Goal: Information Seeking & Learning: Learn about a topic

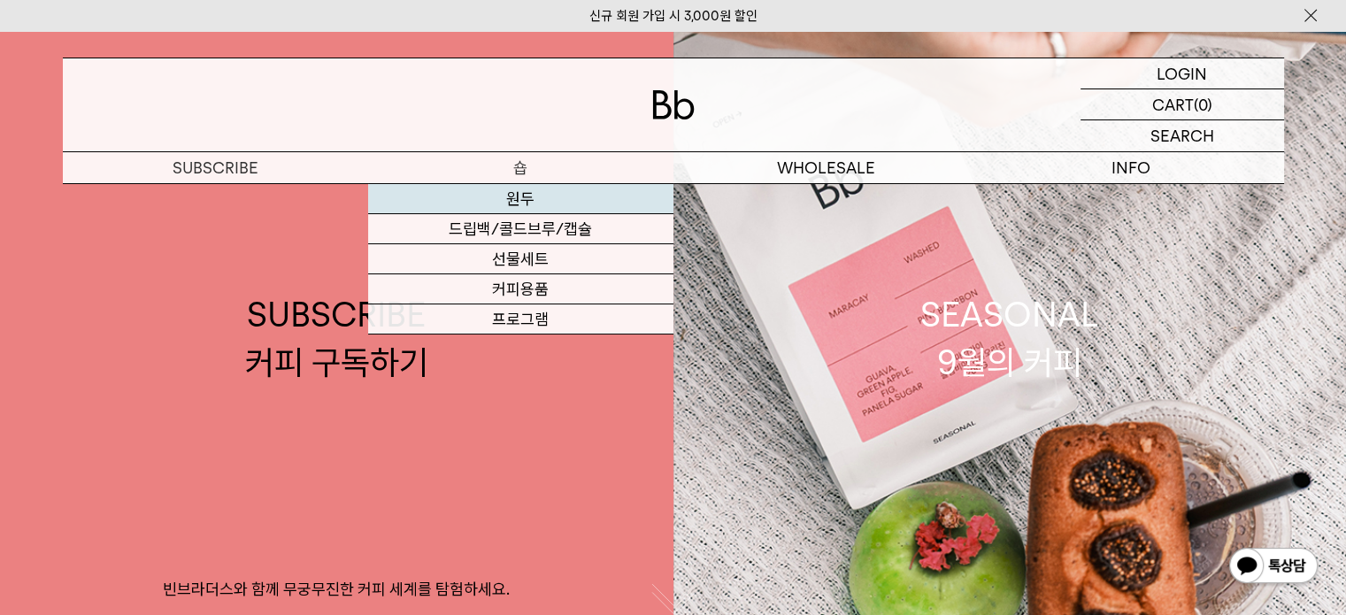
click at [533, 197] on link "원두" at bounding box center [520, 199] width 305 height 30
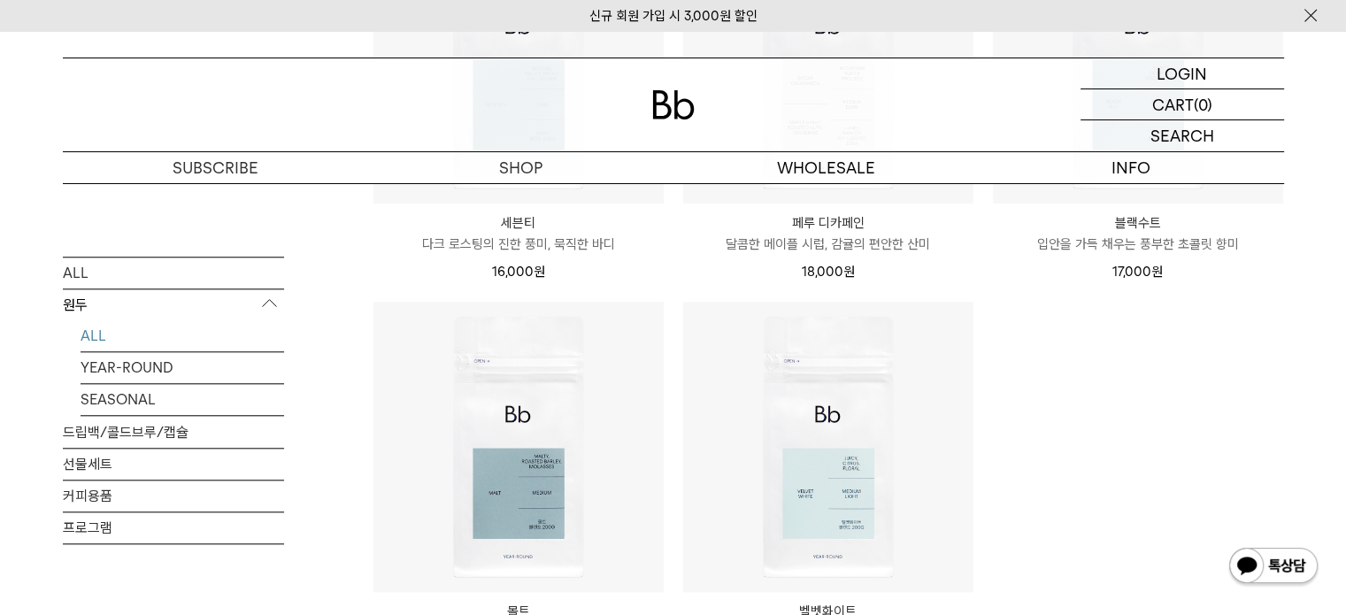
scroll to position [1769, 0]
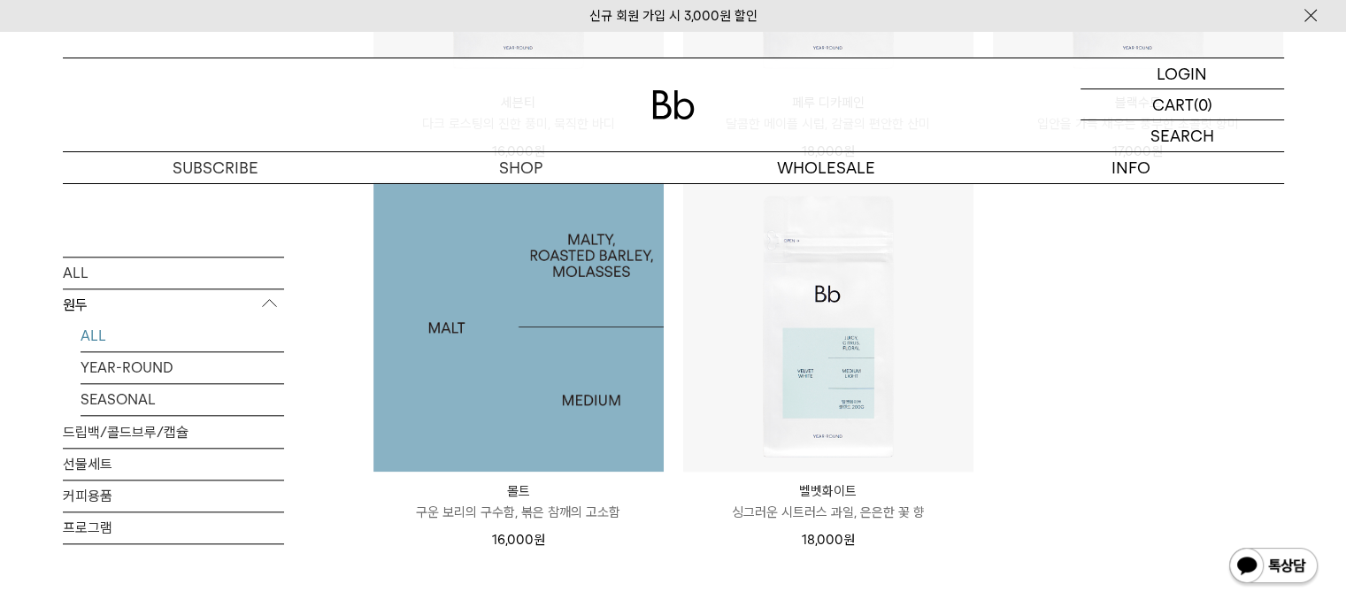
click at [448, 359] on img at bounding box center [518, 326] width 290 height 290
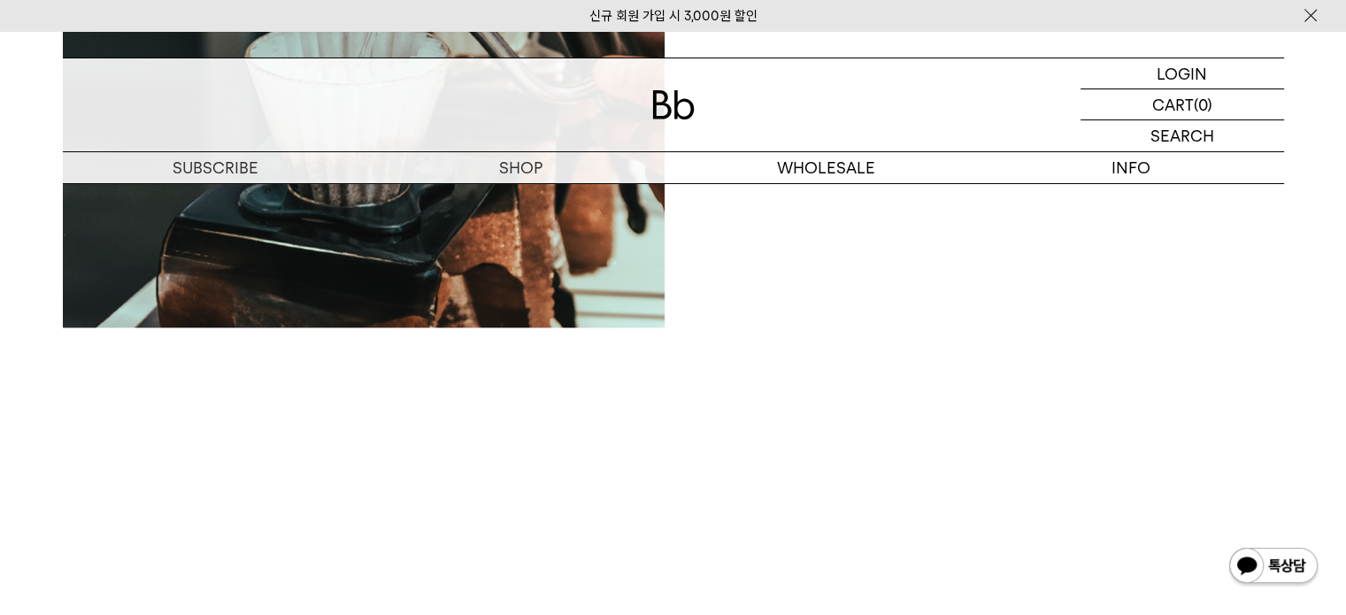
scroll to position [2212, 0]
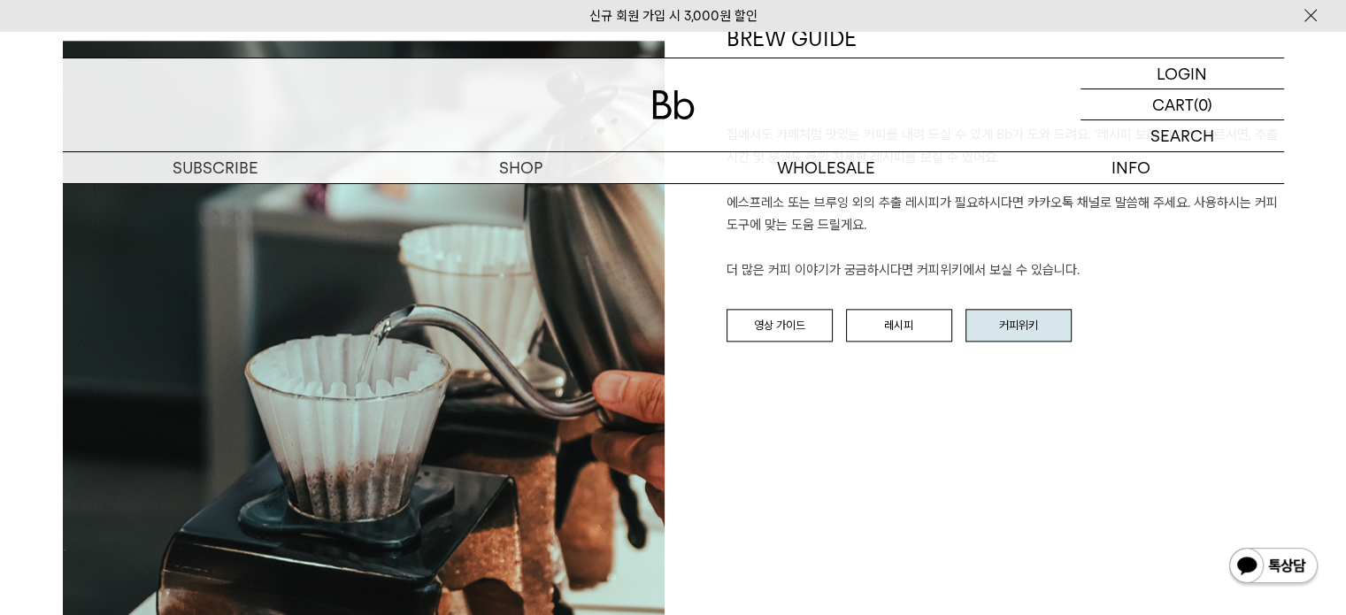
click at [998, 335] on link "커피위키" at bounding box center [1018, 326] width 106 height 34
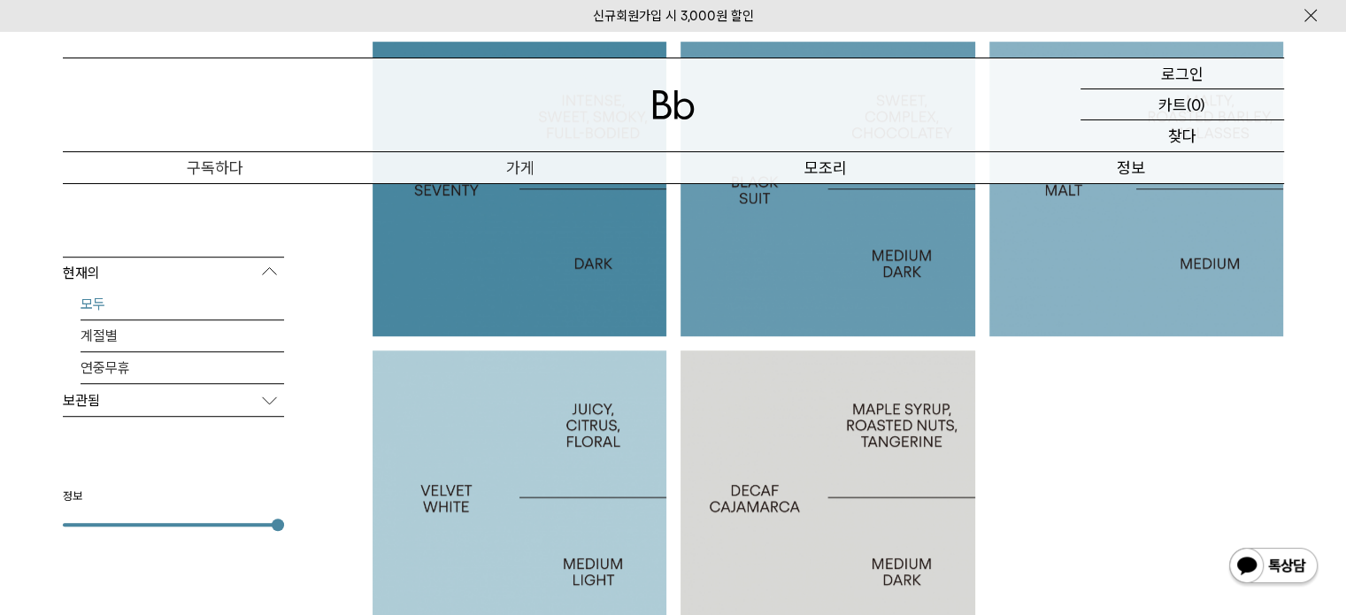
scroll to position [885, 0]
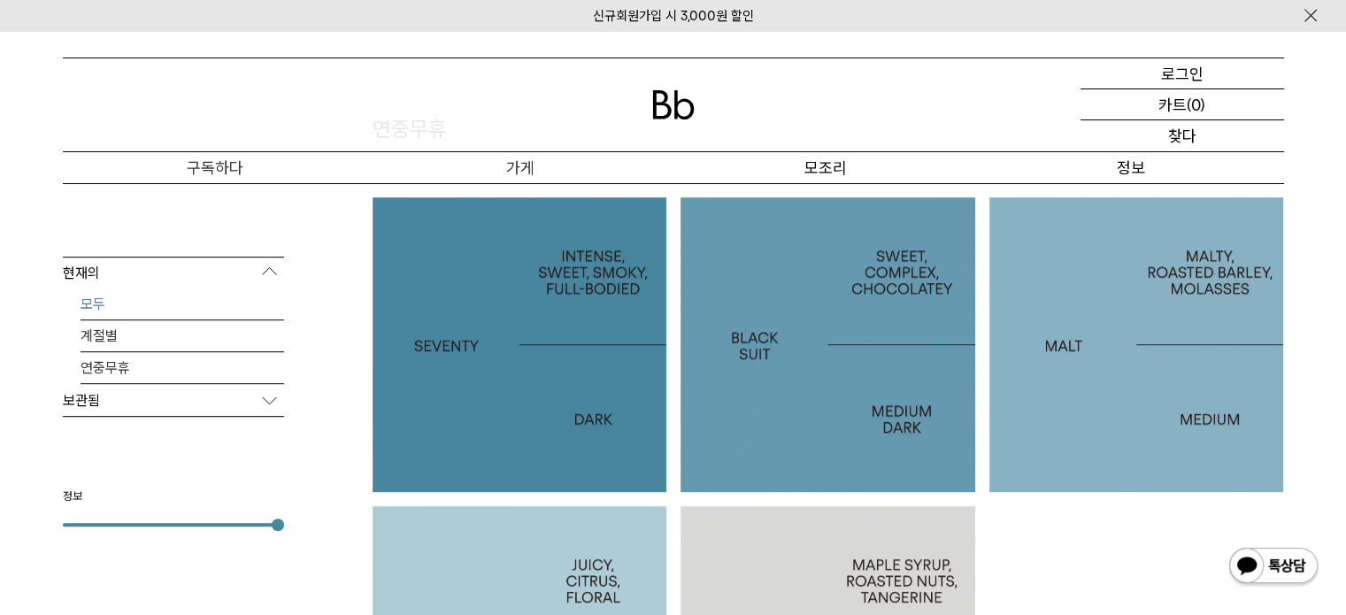
click at [1090, 366] on div at bounding box center [1136, 344] width 295 height 295
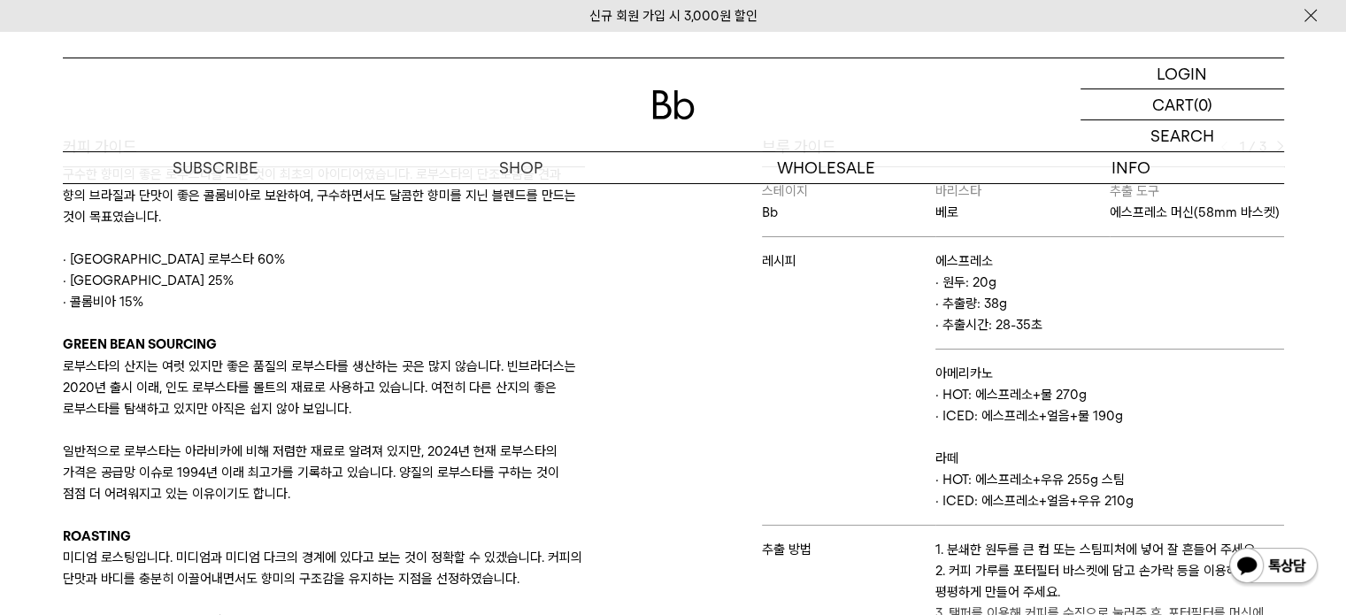
scroll to position [88, 0]
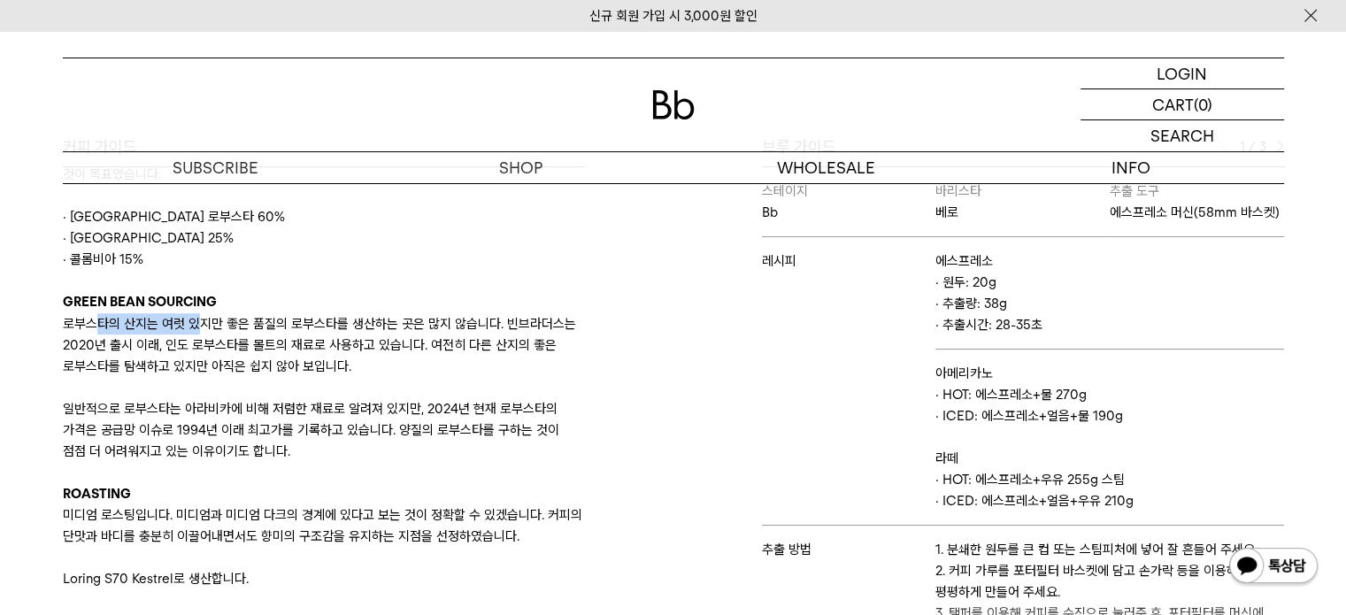
drag, startPoint x: 91, startPoint y: 326, endPoint x: 205, endPoint y: 327, distance: 114.1
click at [201, 327] on p "로부스타의 산지는 여럿 있지만 좋은 품질의 로부스타를 생산하는 곳은 많지 않습니다. 빈브라더스는 2020년 출시 이래, 인도 로부스타를 몰트의…" at bounding box center [324, 345] width 522 height 64
drag, startPoint x: 251, startPoint y: 340, endPoint x: 407, endPoint y: 341, distance: 155.7
click at [407, 341] on p "로부스타의 산지는 여럿 있지만 좋은 품질의 로부스타를 생산하는 곳은 많지 않습니다. 빈브라더스는 2020년 출시 이래, 인도 로부스타를 몰트의…" at bounding box center [324, 345] width 522 height 64
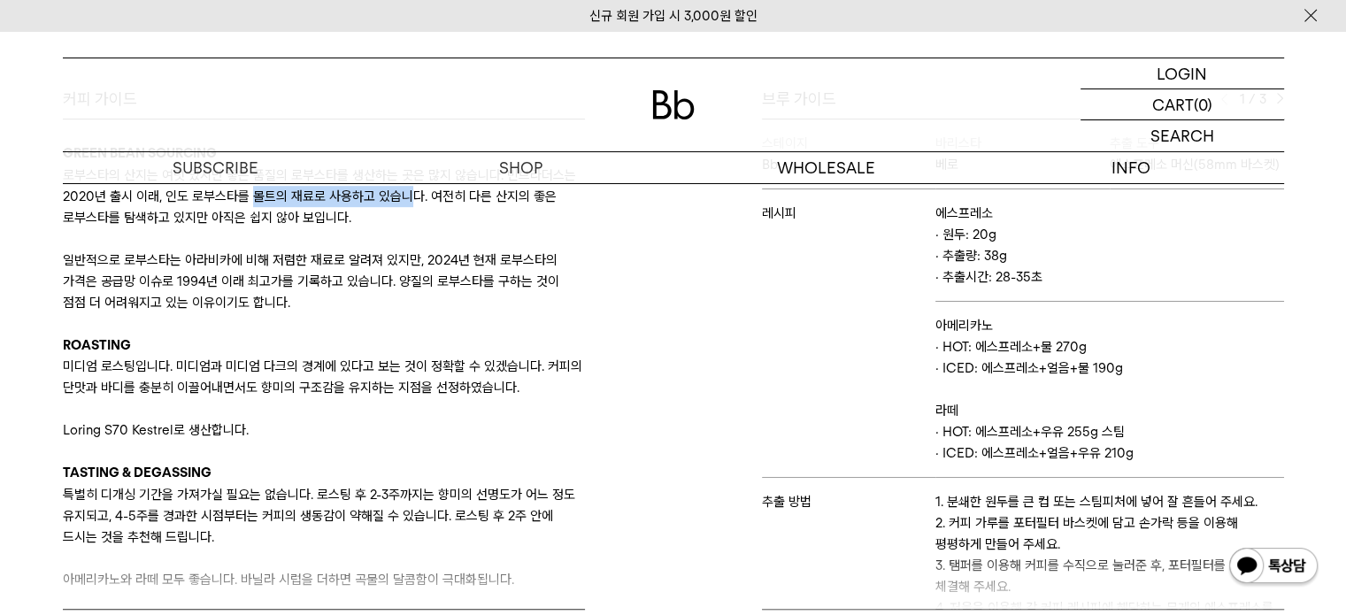
scroll to position [885, 0]
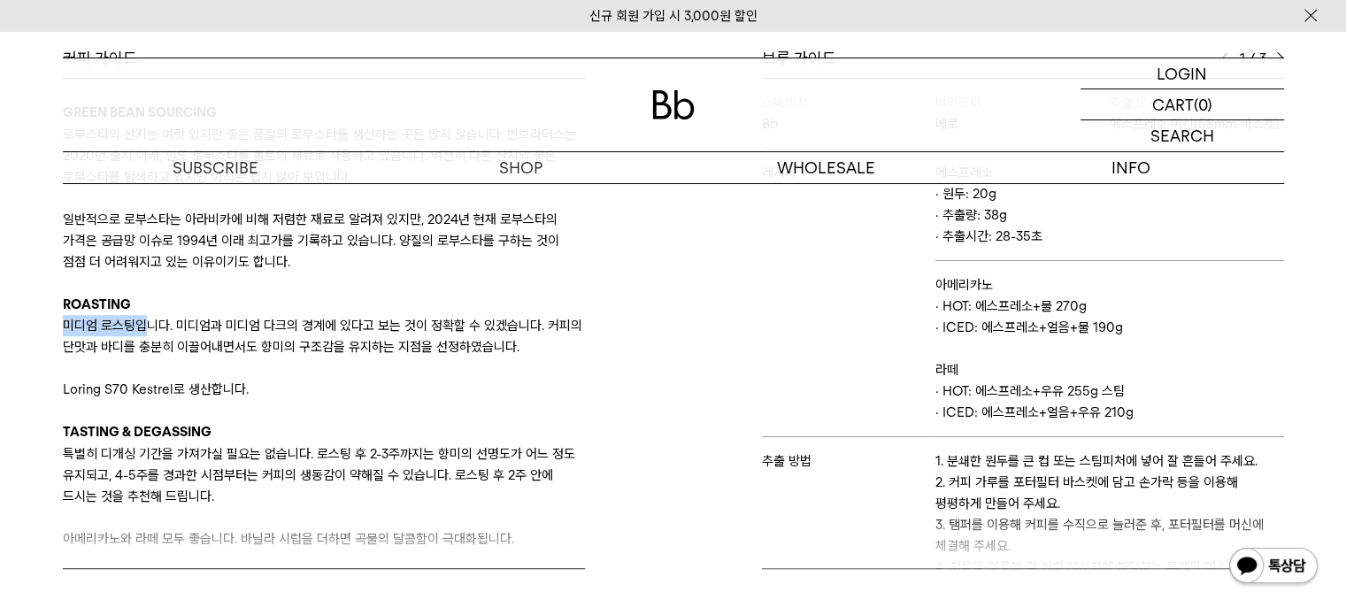
drag, startPoint x: 67, startPoint y: 321, endPoint x: 149, endPoint y: 323, distance: 81.4
click at [149, 323] on p "미디엄 로스팅입니다. 미디엄과 미디엄 다크의 경계에 있다고 보는 것이 정확할 수 있겠습니다. 커피의 단맛과 바디를 충분히 이끌어내면서도 향미의…" at bounding box center [324, 336] width 522 height 42
drag, startPoint x: 168, startPoint y: 323, endPoint x: 335, endPoint y: 325, distance: 167.2
click at [294, 323] on p "미디엄 로스팅입니다. 미디엄과 미디엄 다크의 경계에 있다고 보는 것이 정확할 수 있겠습니다. 커피의 단맛과 바디를 충분히 이끌어내면서도 향미의…" at bounding box center [324, 336] width 522 height 42
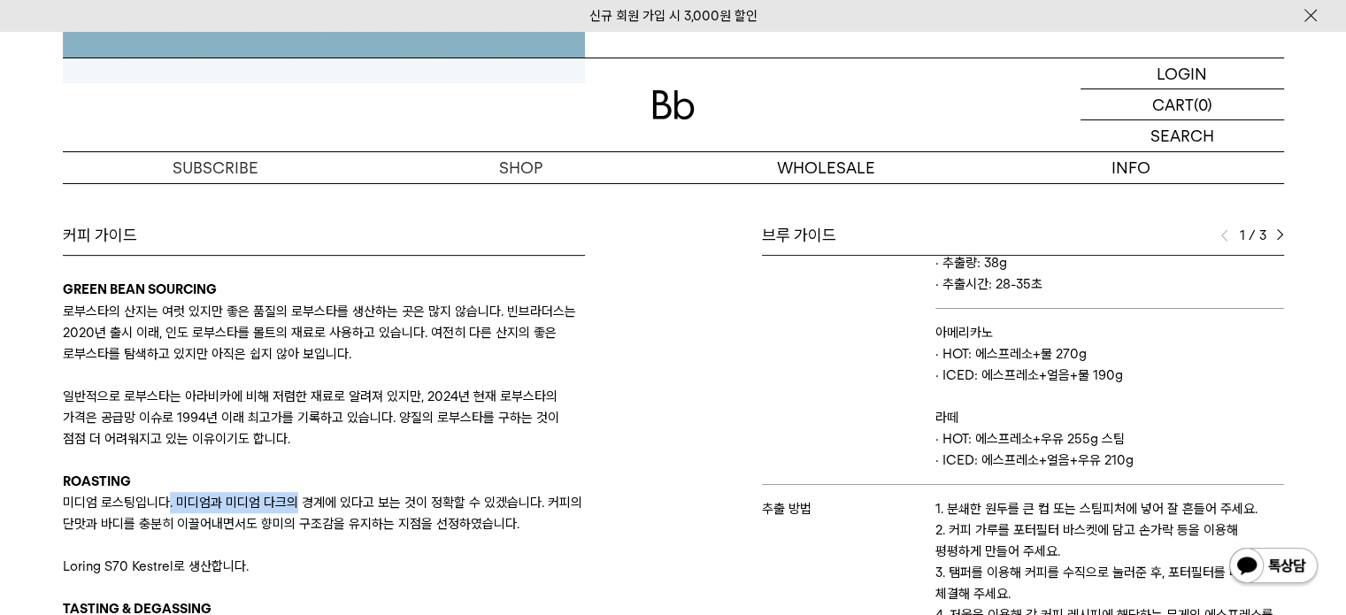
scroll to position [1062, 0]
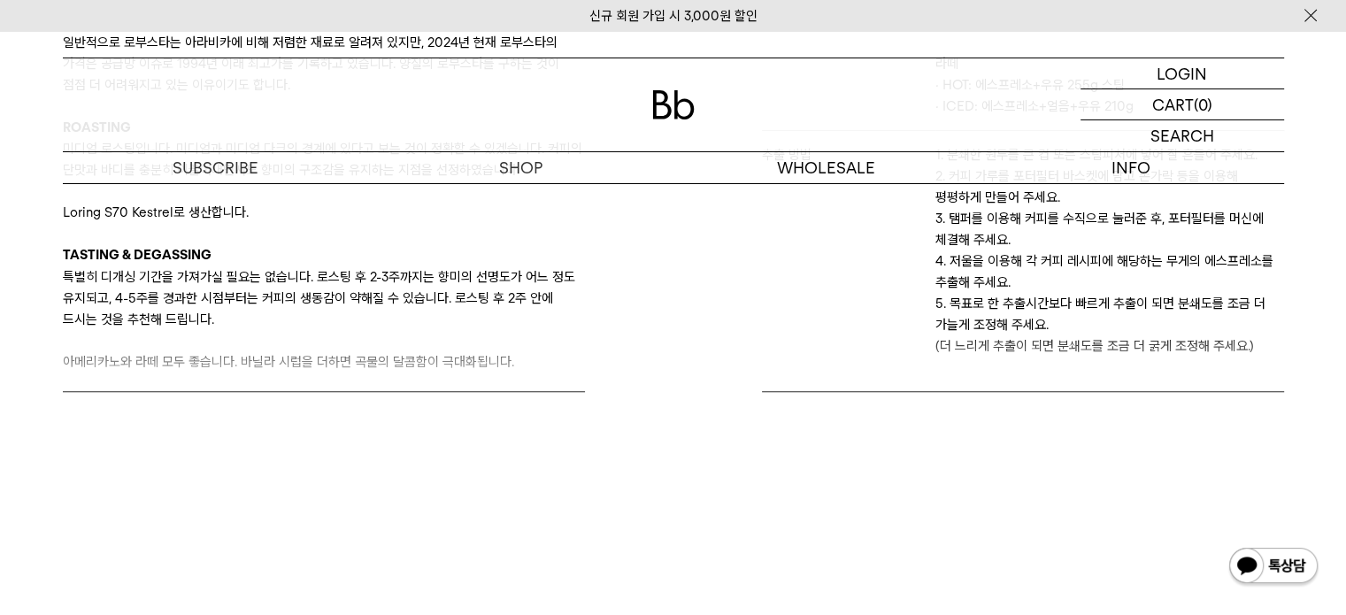
click at [407, 445] on div "커피 가이드 BLEND APPROACH 구수한 향미의 좋은 로부스타를 쓰는 것이 최초의 아이디어였습니다. 로부스타의 단조로움을 견과 향의 브라…" at bounding box center [673, 176] width 1239 height 610
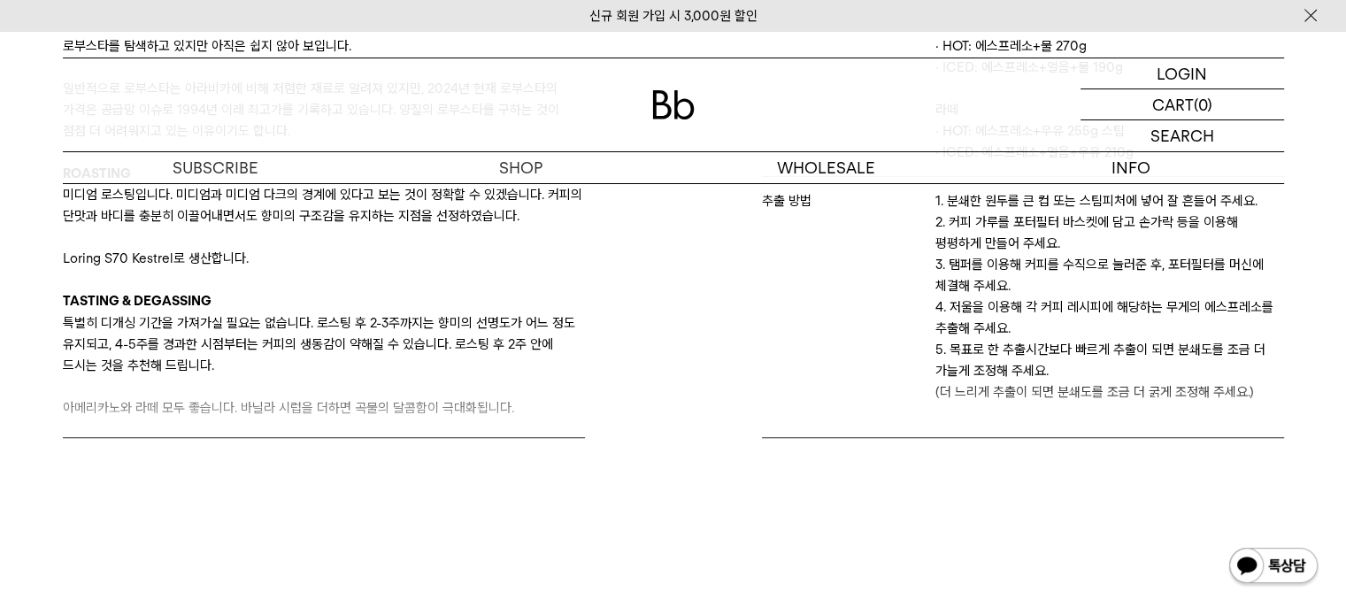
scroll to position [973, 0]
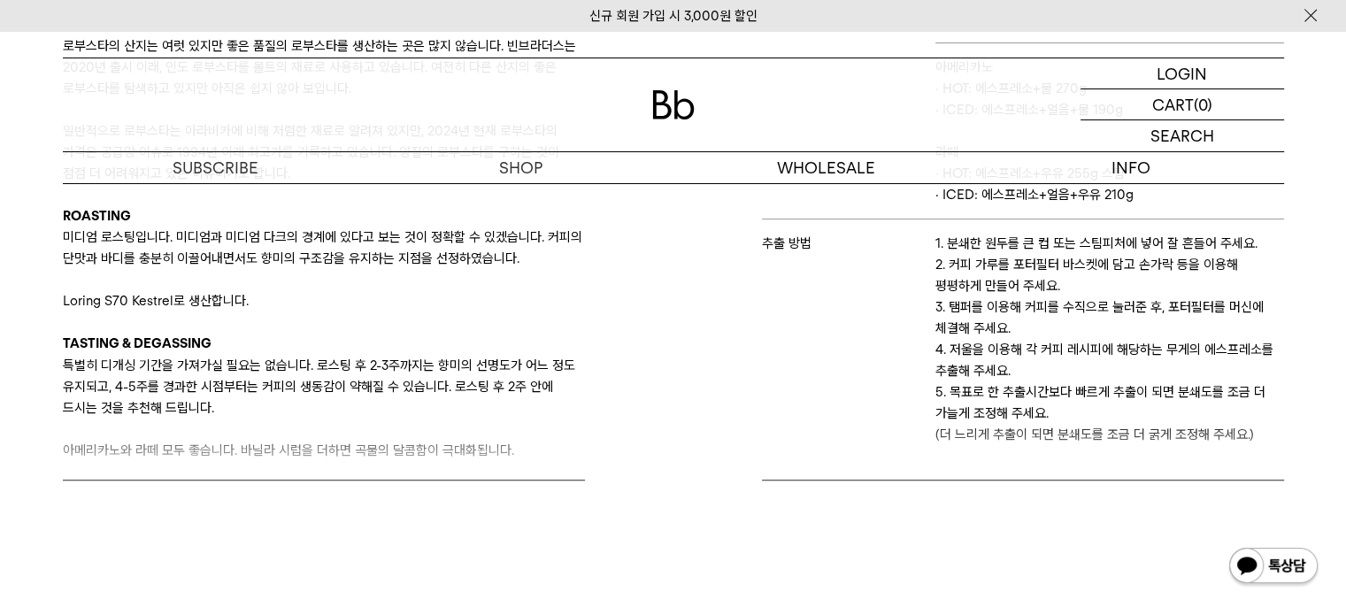
click at [454, 408] on p "특별히 디개싱 기간을 가져가실 필요는 없습니다. 로스팅 후 2-3주까지는 향미의 선명도가 어느 정도 유지되고, 4-5주를 경과한 시점부터는 커…" at bounding box center [324, 387] width 522 height 64
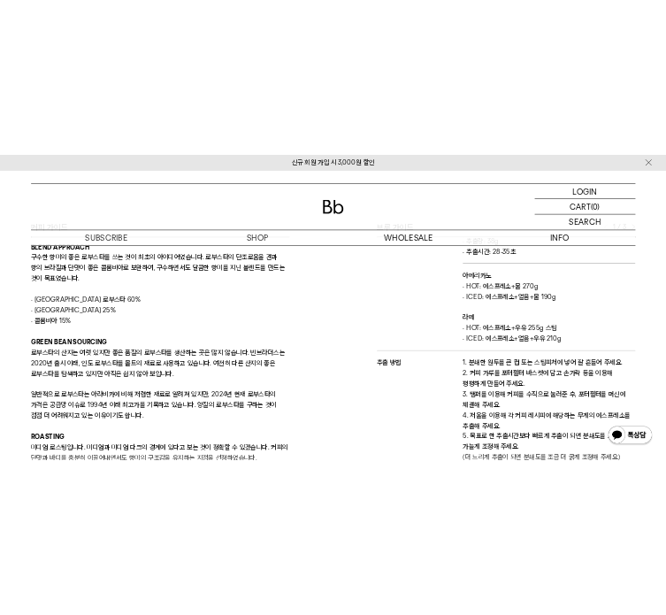
scroll to position [708, 0]
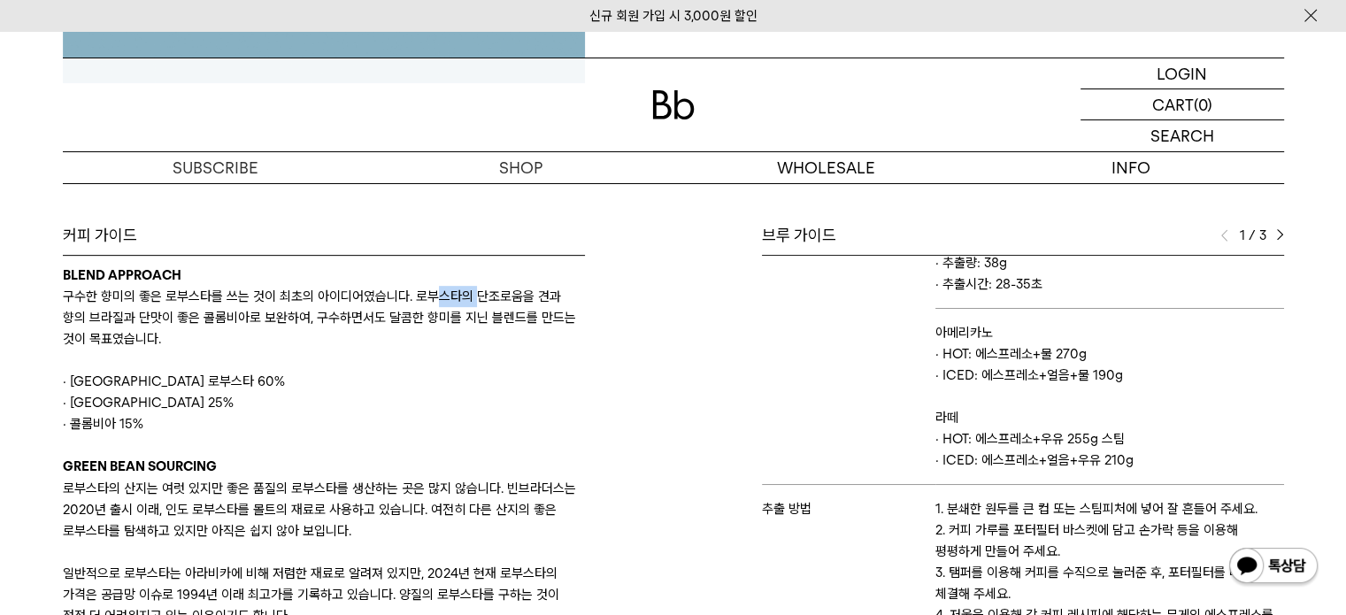
drag, startPoint x: 430, startPoint y: 296, endPoint x: 525, endPoint y: 296, distance: 95.5
click at [508, 296] on p "구수한 향미의 좋은 로부스타를 쓰는 것이 최초의 아이디어였습니다. 로부스타의 단조로움을 견과 향의 브라질과 단맛이 좋은 콜롬비아로 보완하여, …" at bounding box center [324, 318] width 522 height 64
click at [557, 296] on p "구수한 향미의 좋은 로부스타를 쓰는 것이 최초의 아이디어였습니다. 로부스타의 단조로움을 견과 향의 브라질과 단맛이 좋은 콜롬비아로 보완하여, …" at bounding box center [324, 318] width 522 height 64
drag, startPoint x: 92, startPoint y: 318, endPoint x: 145, endPoint y: 316, distance: 53.1
click at [145, 316] on p "구수한 향미의 좋은 로부스타를 쓰는 것이 최초의 아이디어였습니다. 로부스타의 단조로움을 견과 향의 브라질과 단맛이 좋은 콜롬비아로 보완하여, …" at bounding box center [324, 318] width 522 height 64
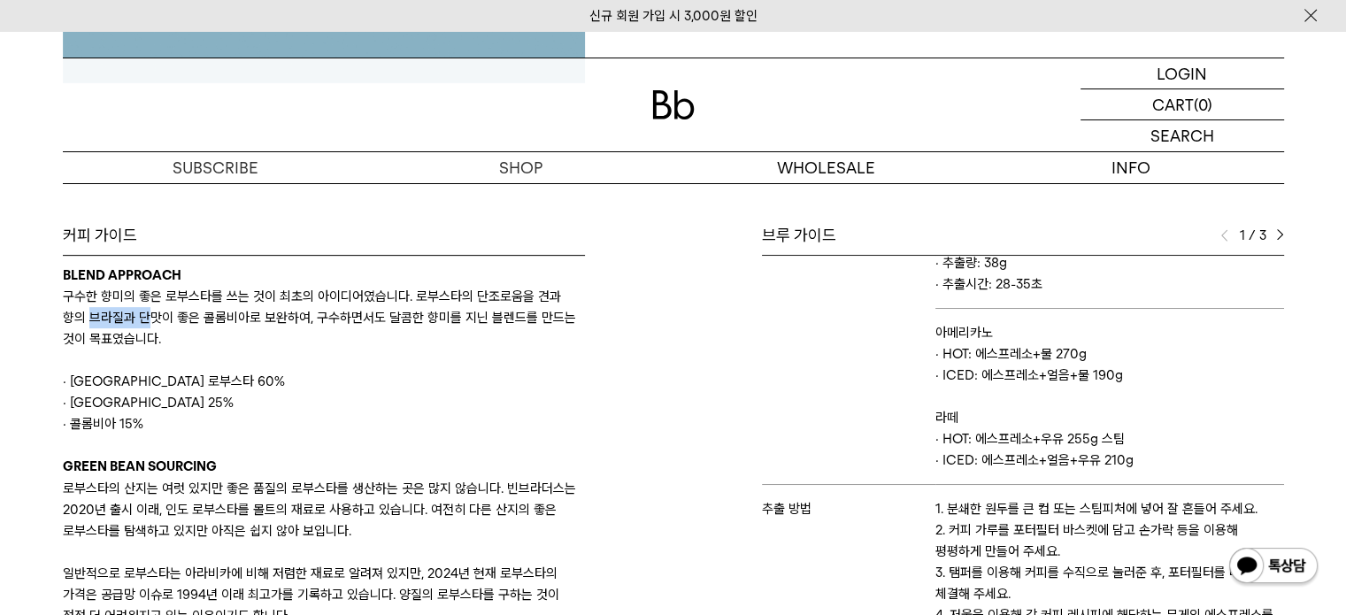
click at [145, 316] on p "구수한 향미의 좋은 로부스타를 쓰는 것이 최초의 아이디어였습니다. 로부스타의 단조로움을 견과 향의 브라질과 단맛이 좋은 콜롬비아로 보완하여, …" at bounding box center [324, 318] width 522 height 64
drag, startPoint x: 185, startPoint y: 308, endPoint x: 301, endPoint y: 313, distance: 116.0
click at [301, 313] on p "구수한 향미의 좋은 로부스타를 쓰는 것이 최초의 아이디어였습니다. 로부스타의 단조로움을 견과 향의 브라질과 단맛이 좋은 콜롬비아로 보완하여, …" at bounding box center [324, 318] width 522 height 64
click at [347, 326] on p "구수한 향미의 좋은 로부스타를 쓰는 것이 최초의 아이디어였습니다. 로부스타의 단조로움을 견과 향의 브라질과 단맛이 좋은 콜롬비아로 보완하여, …" at bounding box center [324, 318] width 522 height 64
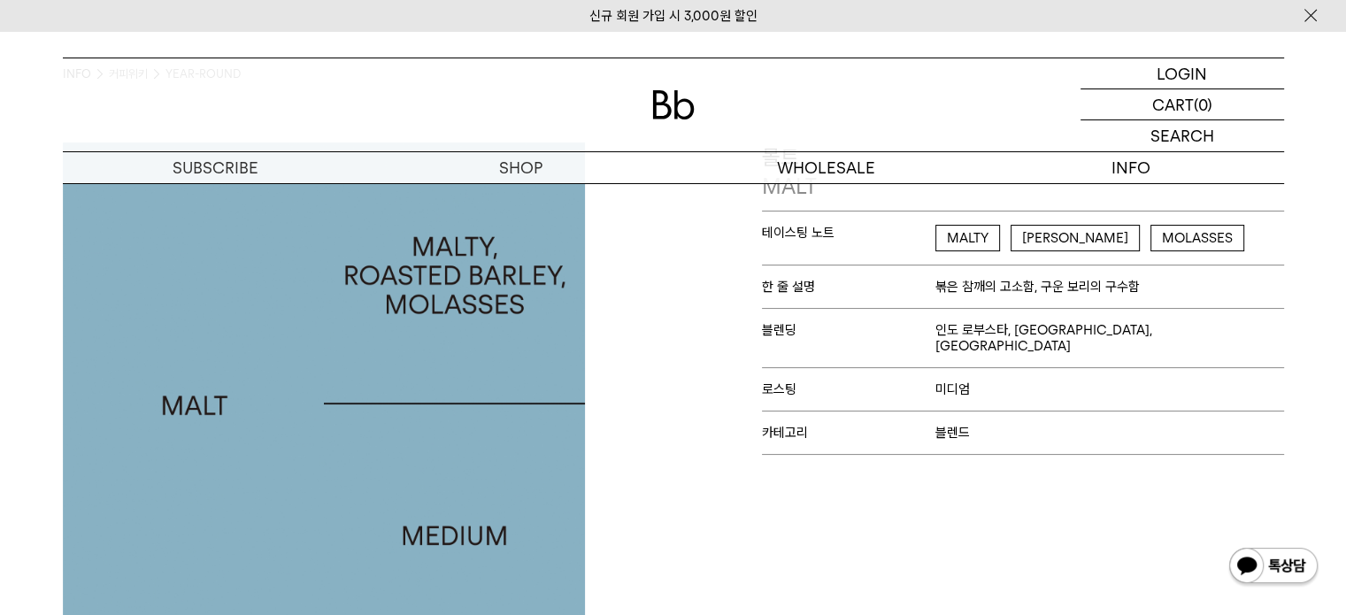
scroll to position [0, 0]
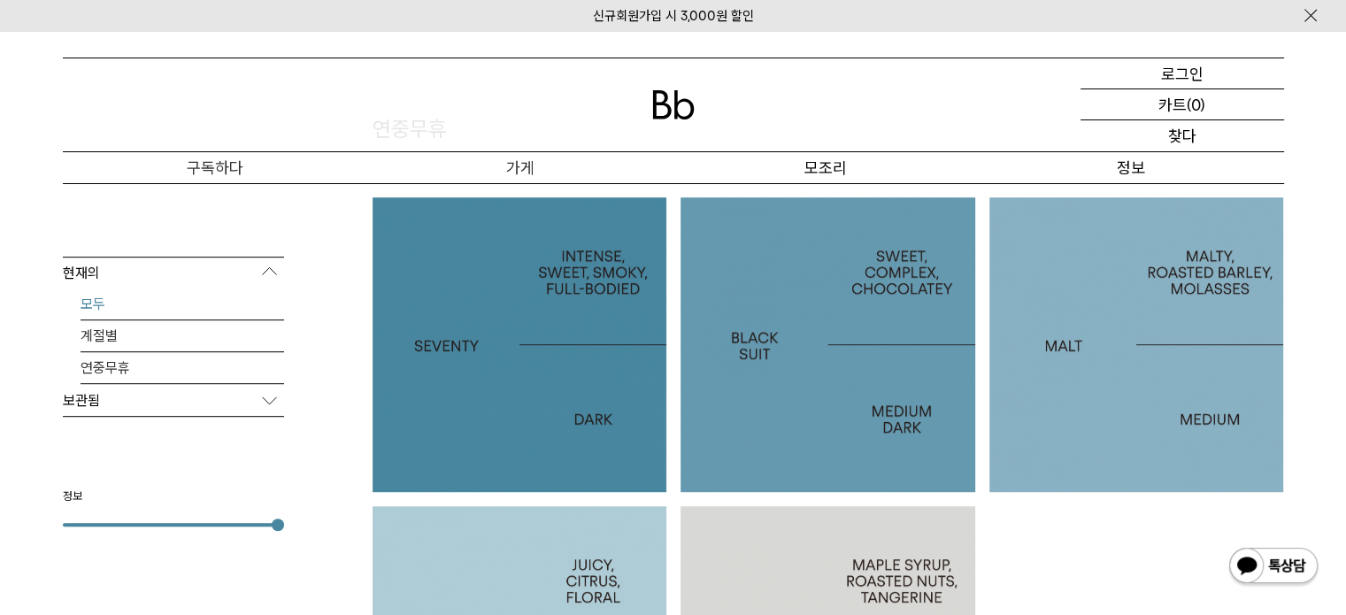
scroll to position [1062, 0]
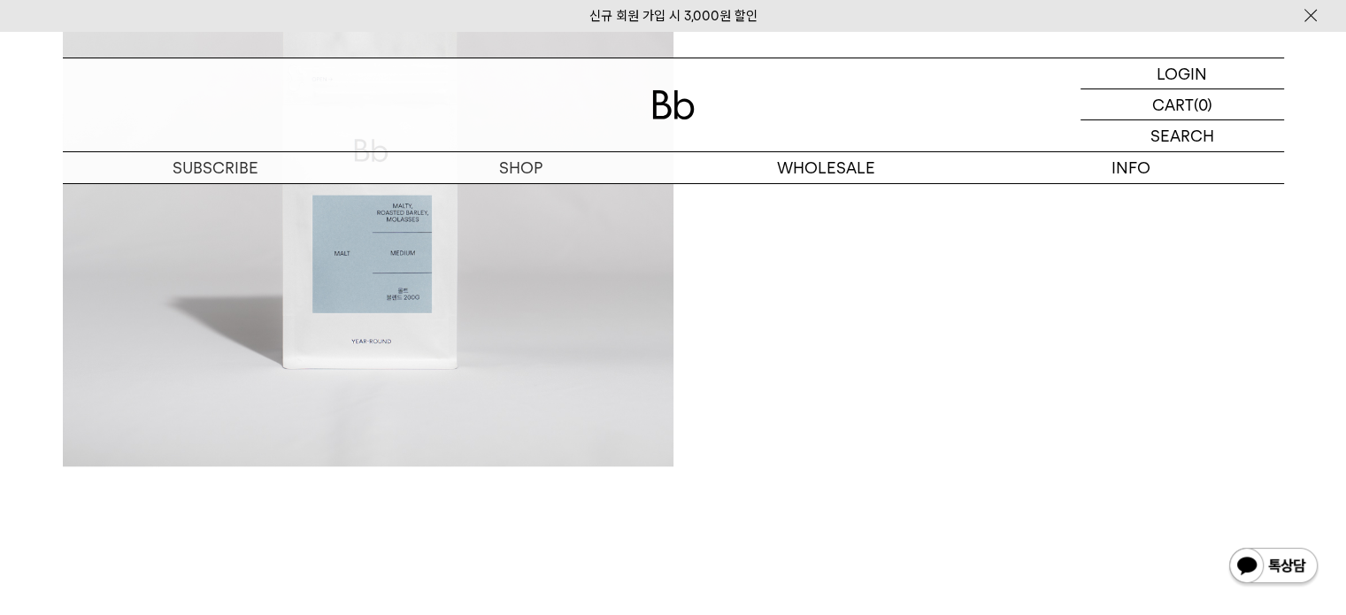
scroll to position [2035, 0]
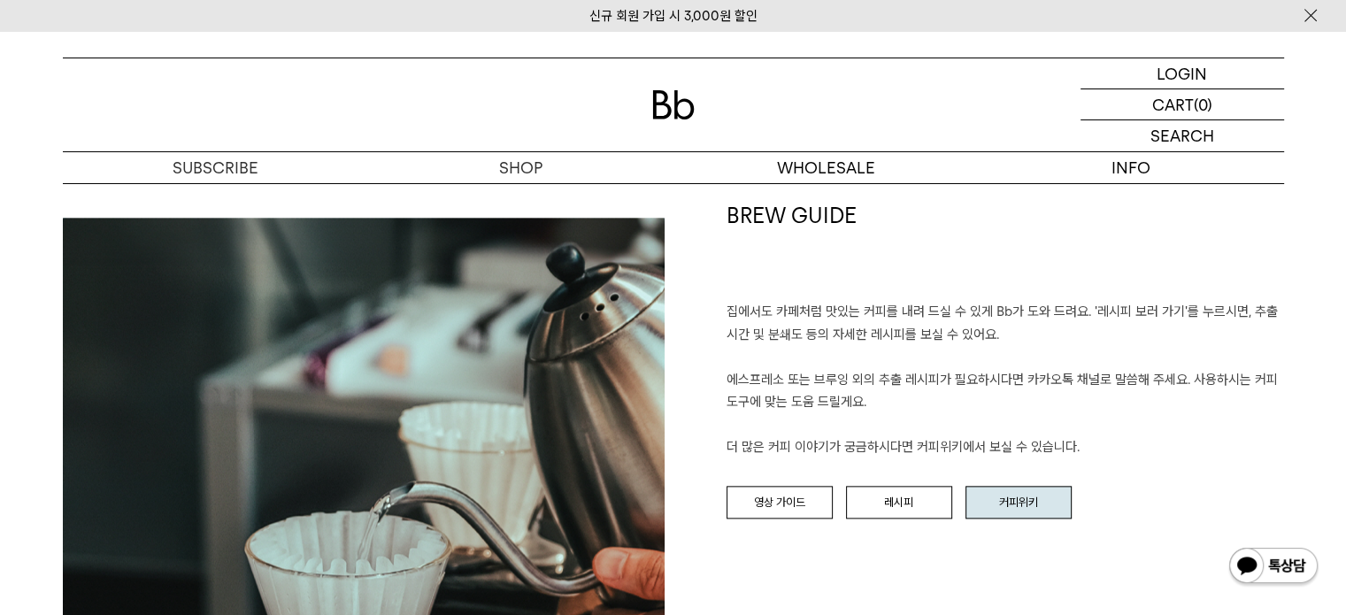
click at [980, 495] on link "커피위키" at bounding box center [1018, 503] width 106 height 34
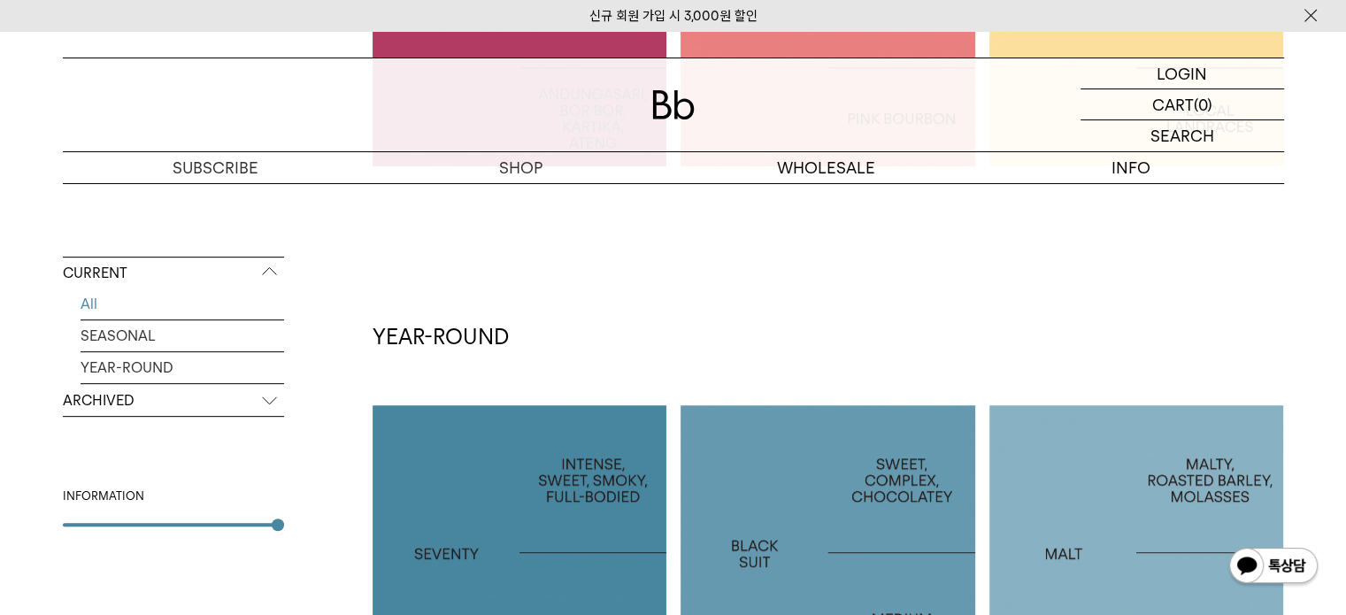
scroll to position [708, 0]
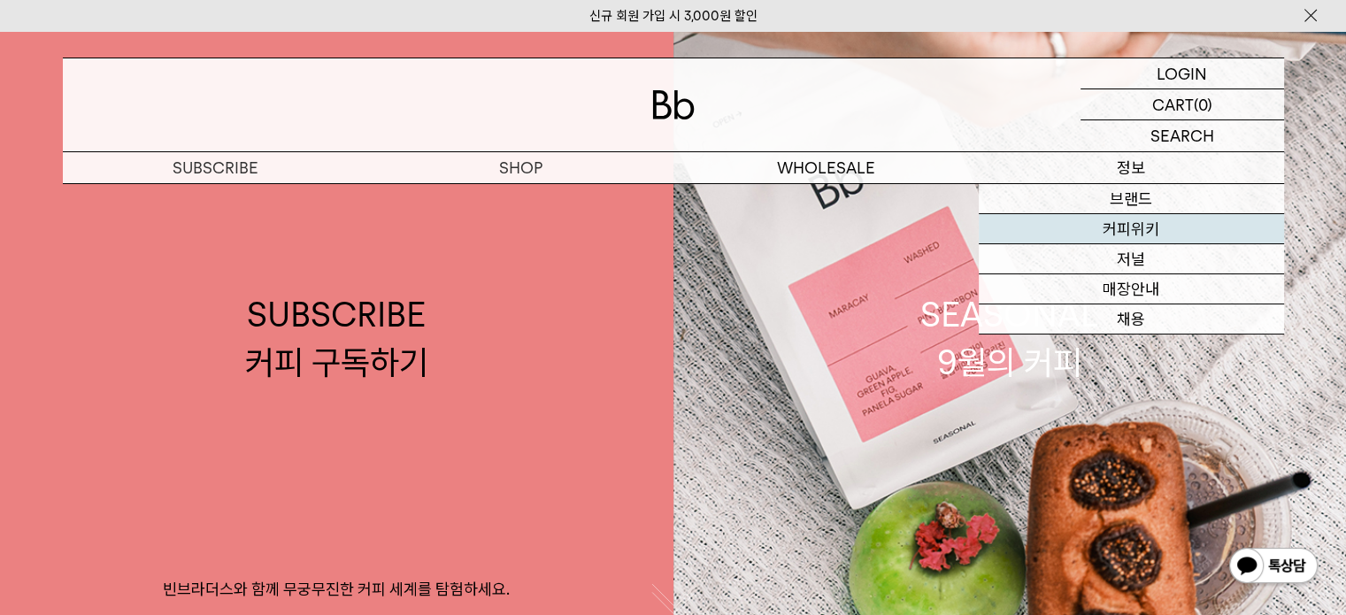
click at [1123, 225] on link "커피위키" at bounding box center [1130, 229] width 305 height 30
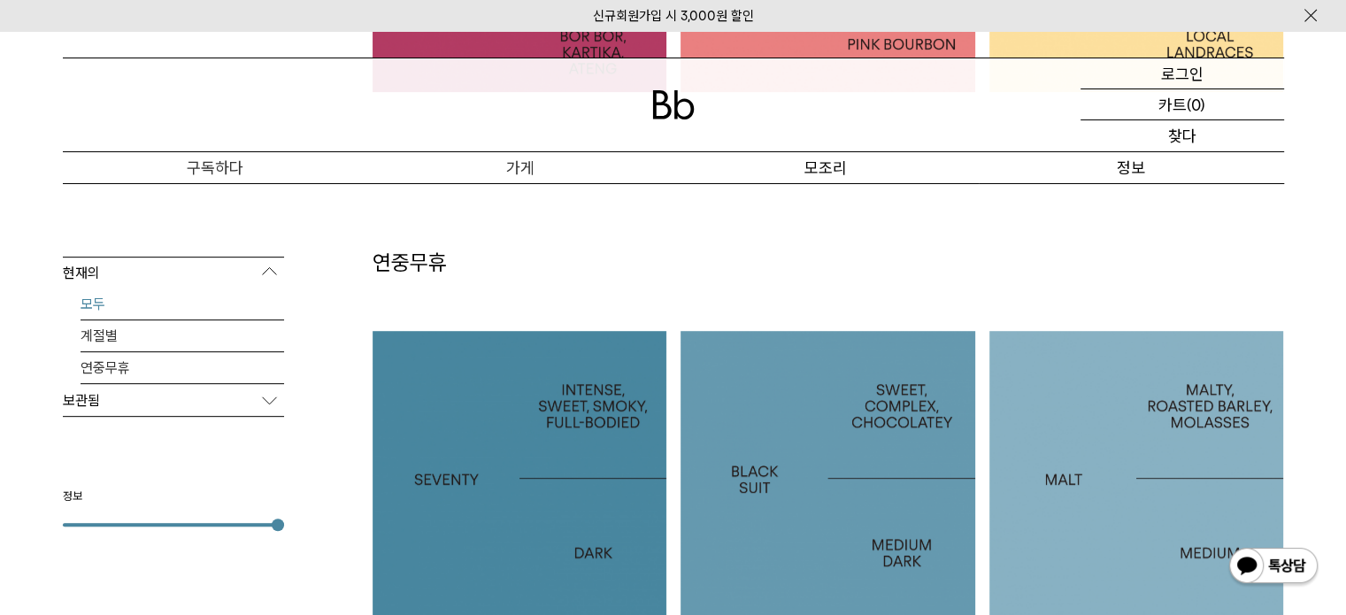
scroll to position [973, 0]
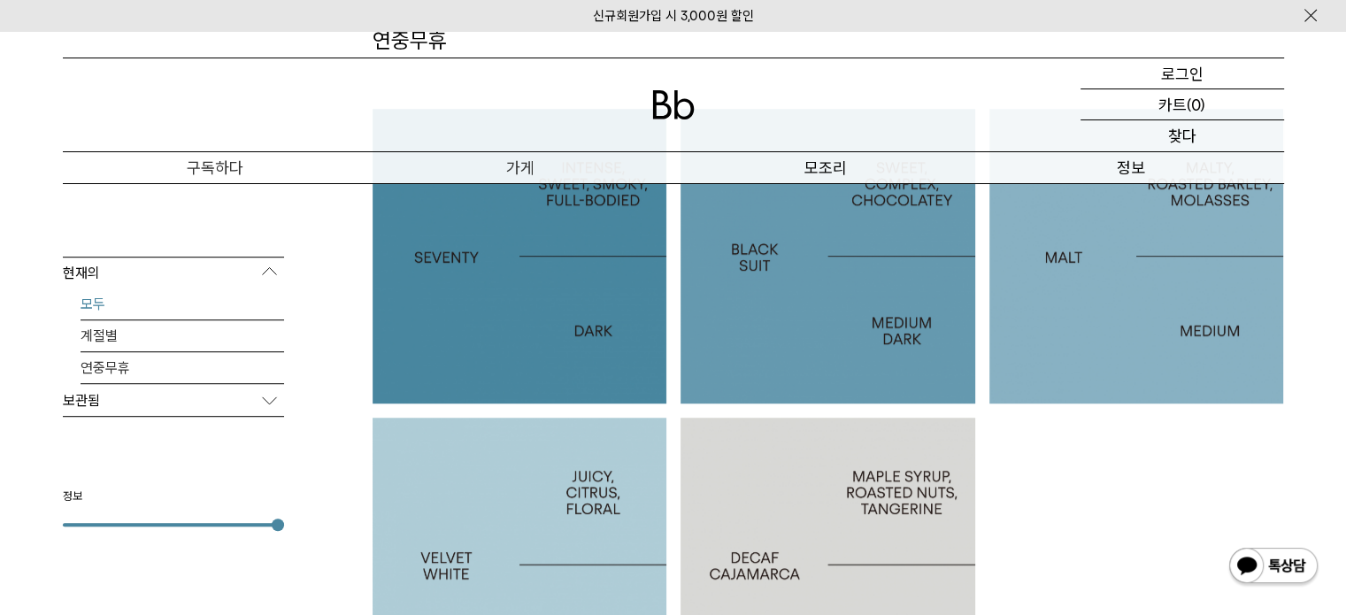
click at [1064, 290] on div at bounding box center [1136, 256] width 295 height 295
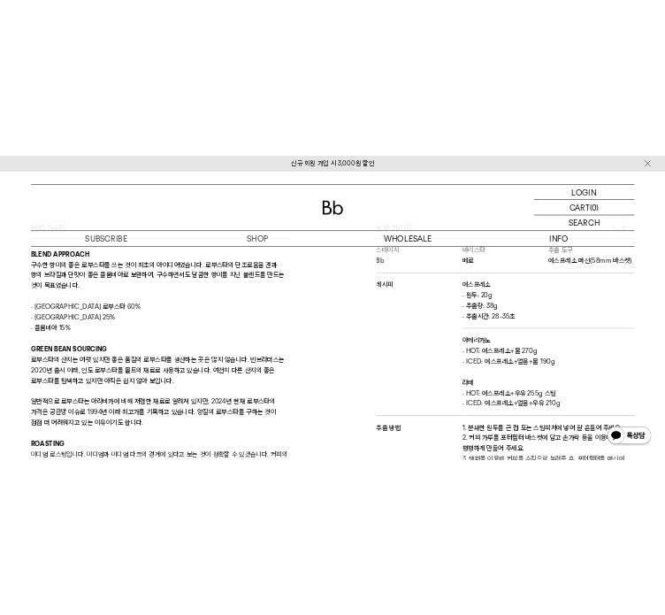
scroll to position [189, 0]
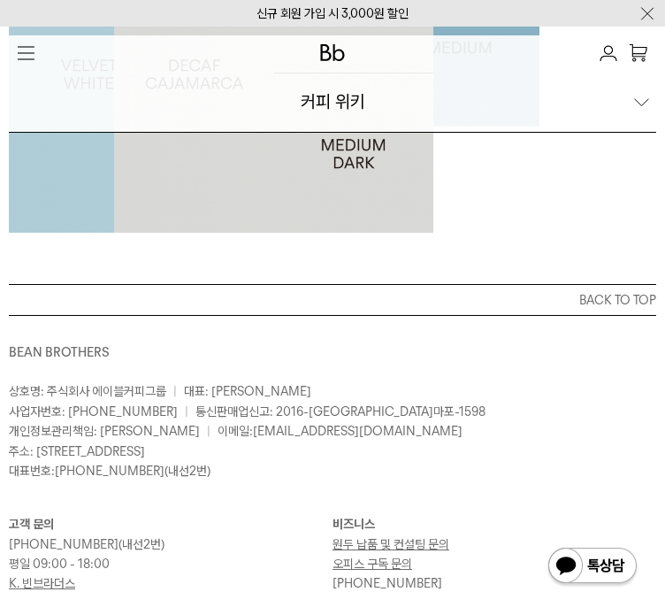
scroll to position [540, 0]
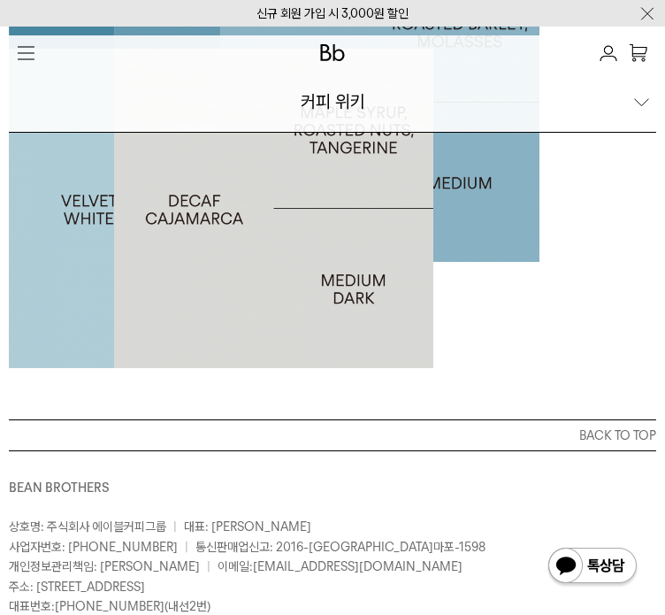
click at [328, 218] on p "VELVET WHITE" at bounding box center [168, 208] width 319 height 19
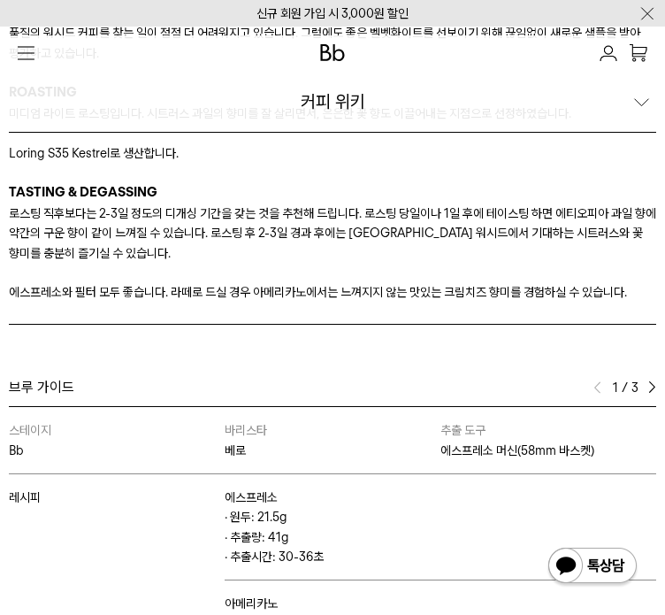
scroll to position [177, 0]
drag, startPoint x: 113, startPoint y: 389, endPoint x: 425, endPoint y: 410, distance: 312.1
click at [425, 63] on p "매년 에티오피아 작황에 따라 입수되는 샘플의 품질도 달라집니다. 최근 몇 년간 에티오피아에서 발생한 내전과 인플레이션으로 좋은 품질의 워시드 …" at bounding box center [333, 33] width 648 height 59
click at [273, 63] on p "매년 에티오피아 작황에 따라 입수되는 샘플의 품질도 달라집니다. 최근 몇 년간 에티오피아에서 발생한 내전과 인플레이션으로 좋은 품질의 워시드 …" at bounding box center [333, 33] width 648 height 59
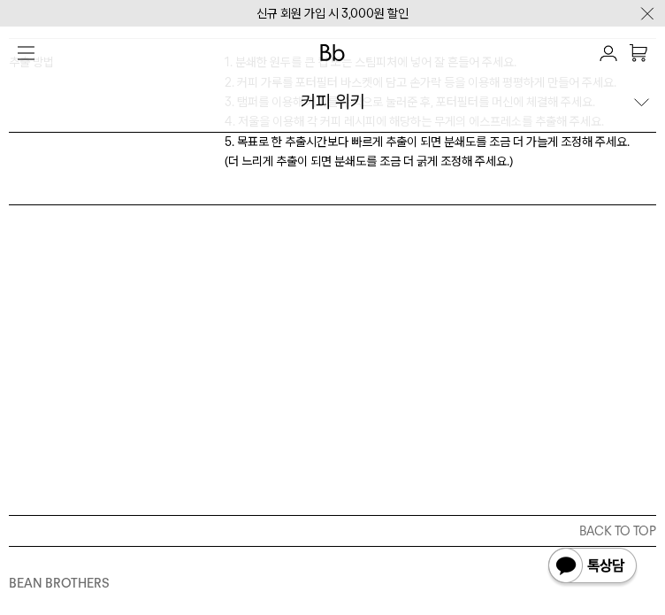
scroll to position [127, 0]
click at [0, 0] on p "WHOLESALE" at bounding box center [0, 0] width 0 height 0
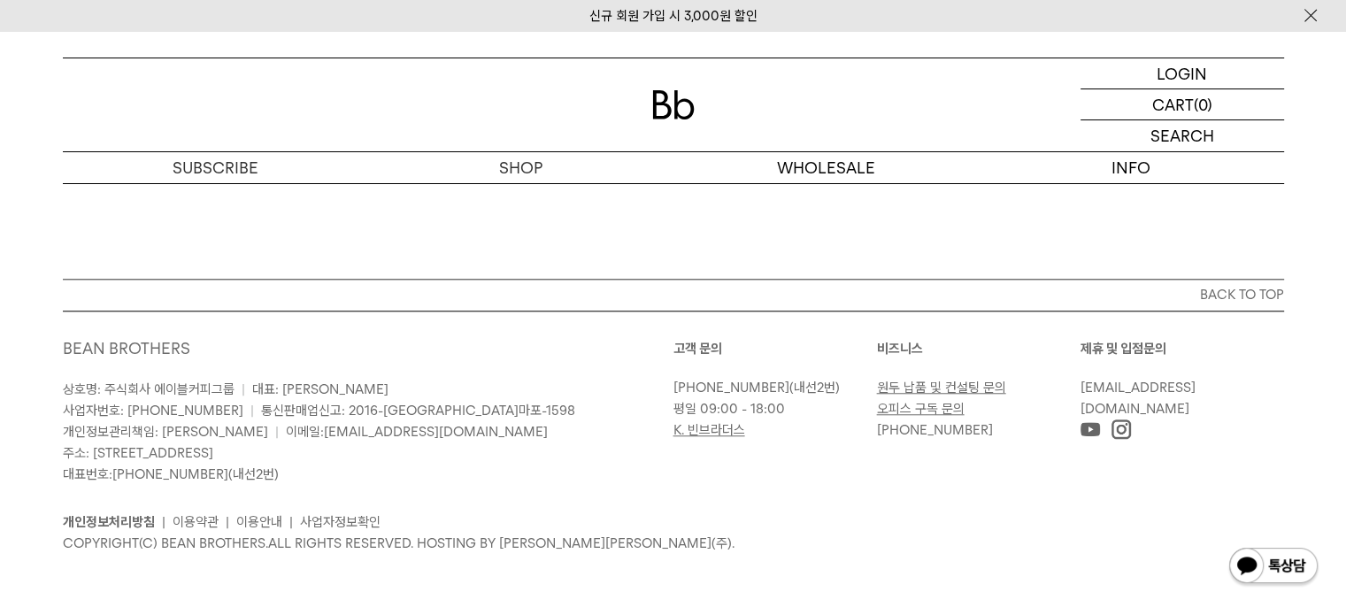
scroll to position [149, 0]
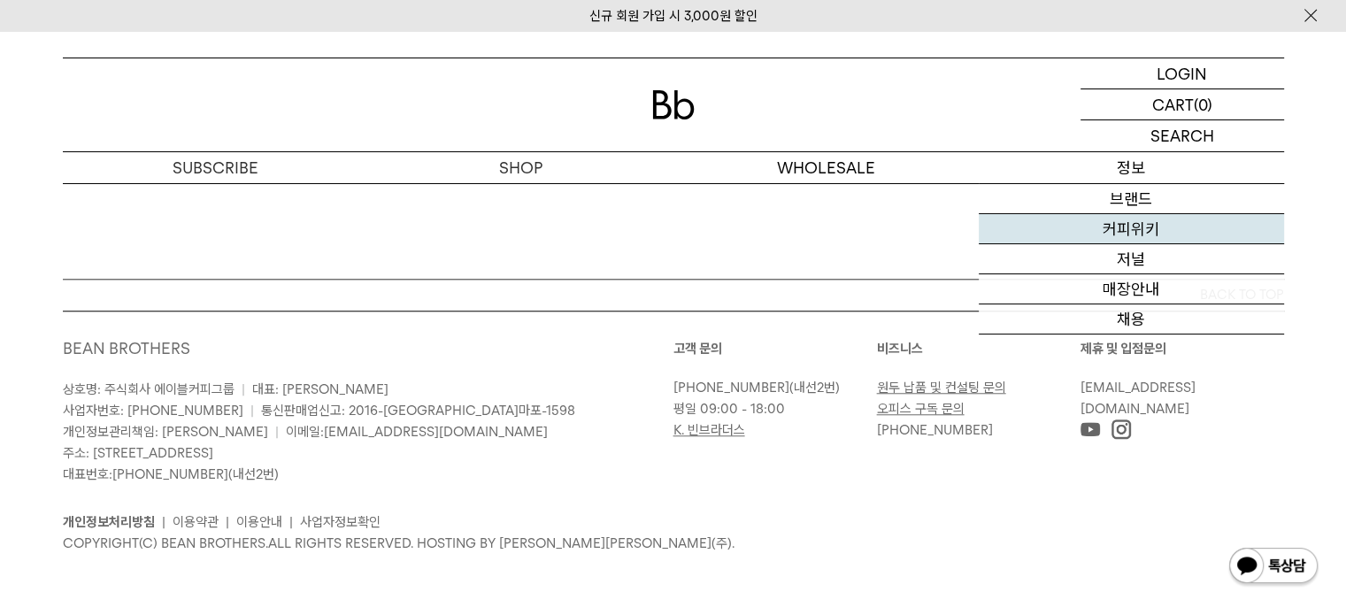
click at [664, 229] on link "커피위키" at bounding box center [1130, 229] width 305 height 30
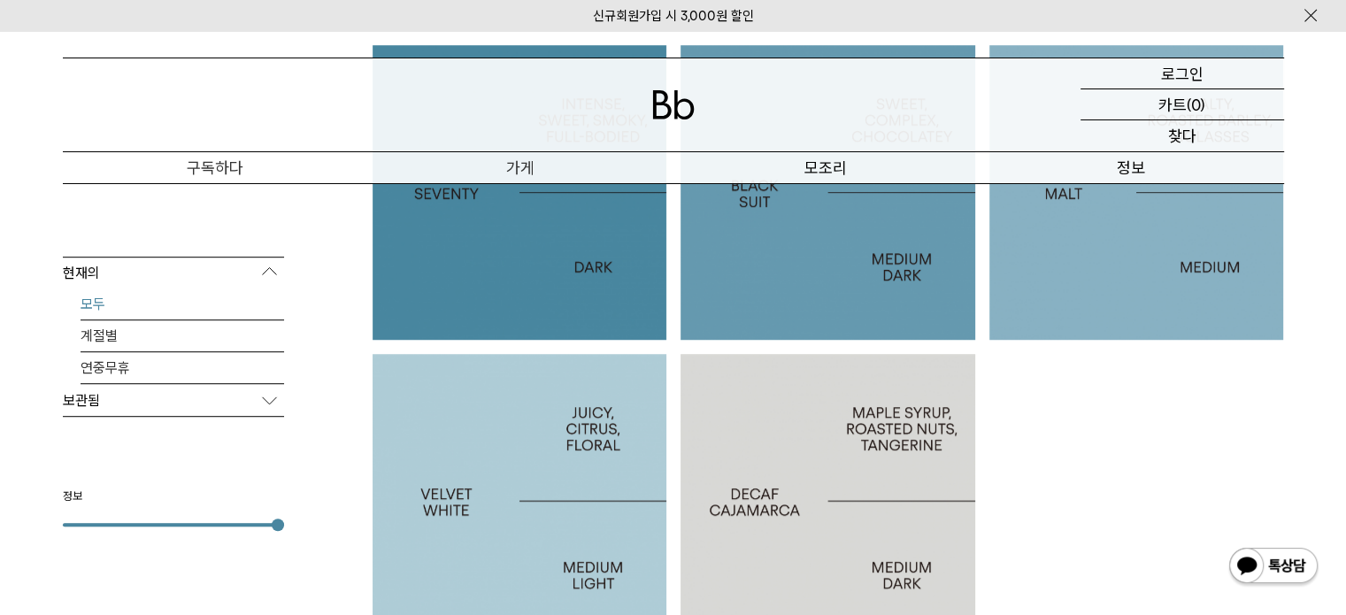
scroll to position [1062, 0]
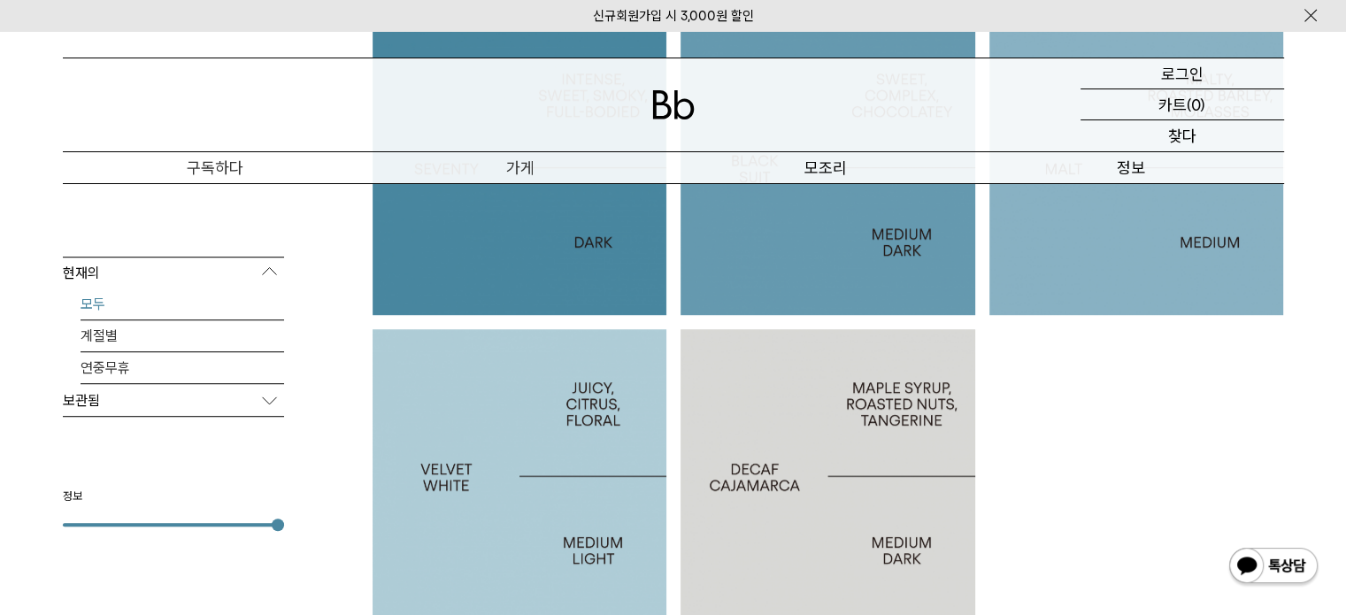
click at [805, 437] on div at bounding box center [827, 476] width 295 height 295
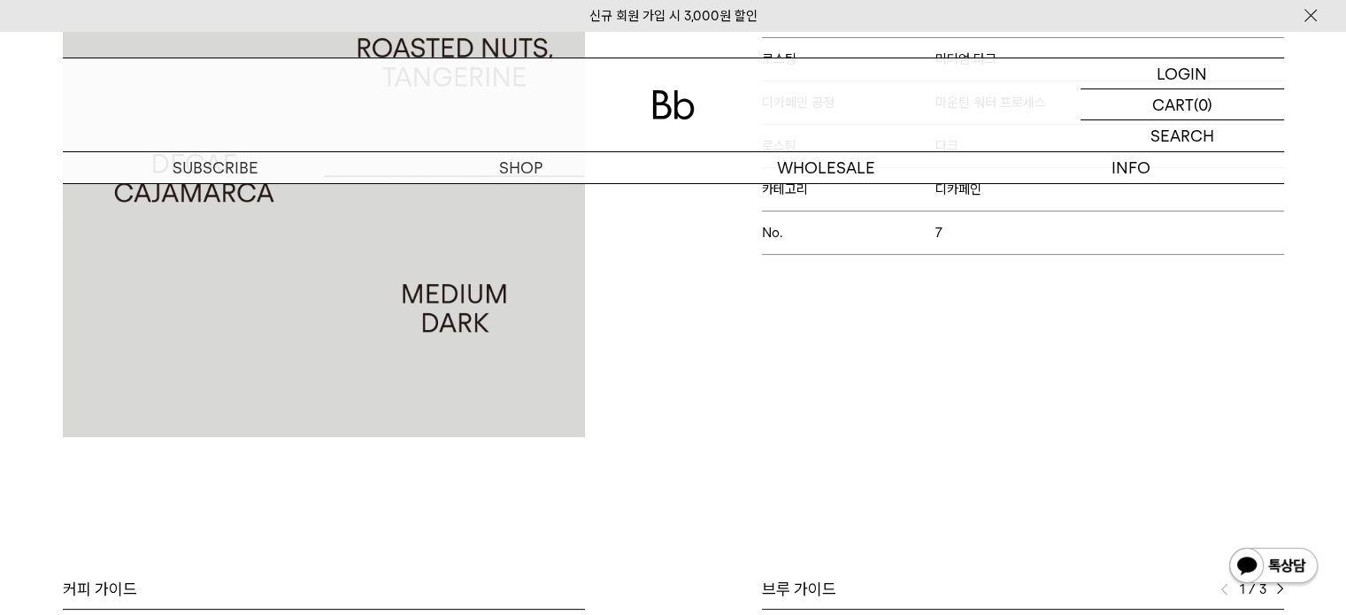
scroll to position [796, 0]
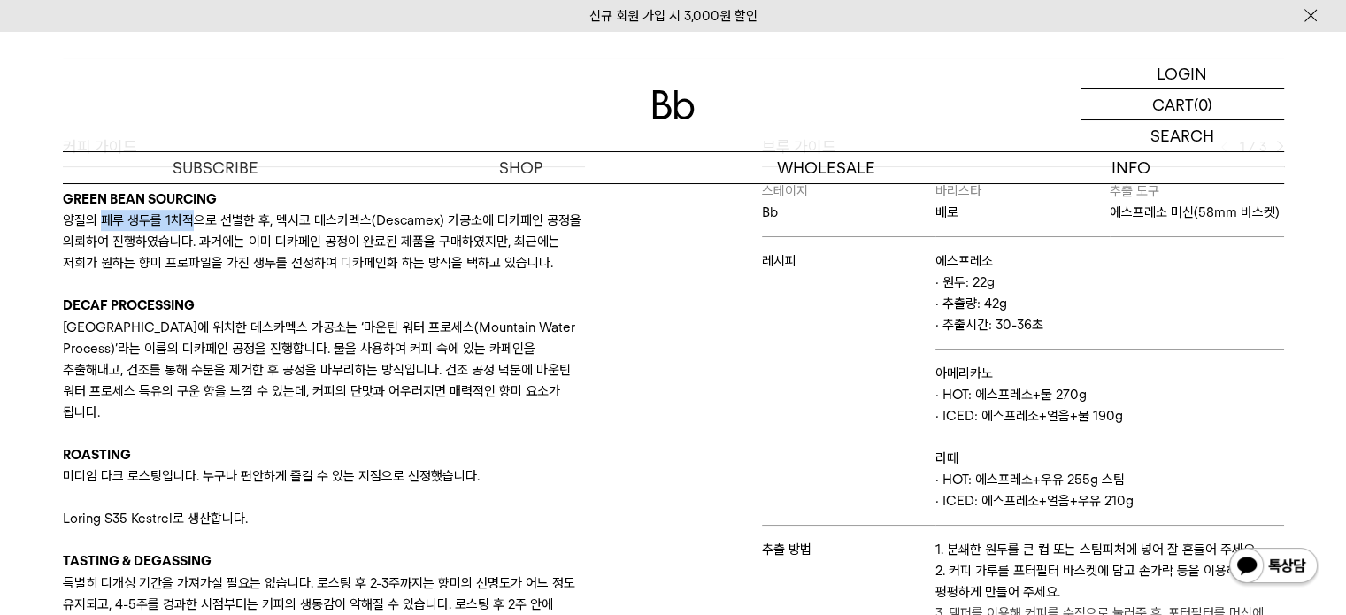
drag, startPoint x: 104, startPoint y: 217, endPoint x: 188, endPoint y: 215, distance: 84.1
click at [188, 215] on p "양질의 페루 생두를 1차적으로 선별한 후, 멕시코 데스카멕스(Descamex) 가공소에 디카페인 공정을 의뢰하여 진행하였습니다. 과거에는 이미…" at bounding box center [324, 242] width 522 height 64
drag, startPoint x: 241, startPoint y: 214, endPoint x: 522, endPoint y: 213, distance: 281.3
click at [522, 213] on p "양질의 페루 생두를 1차적으로 선별한 후, 멕시코 데스카멕스(Descamex) 가공소에 디카페인 공정을 의뢰하여 진행하였습니다. 과거에는 이미…" at bounding box center [324, 242] width 522 height 64
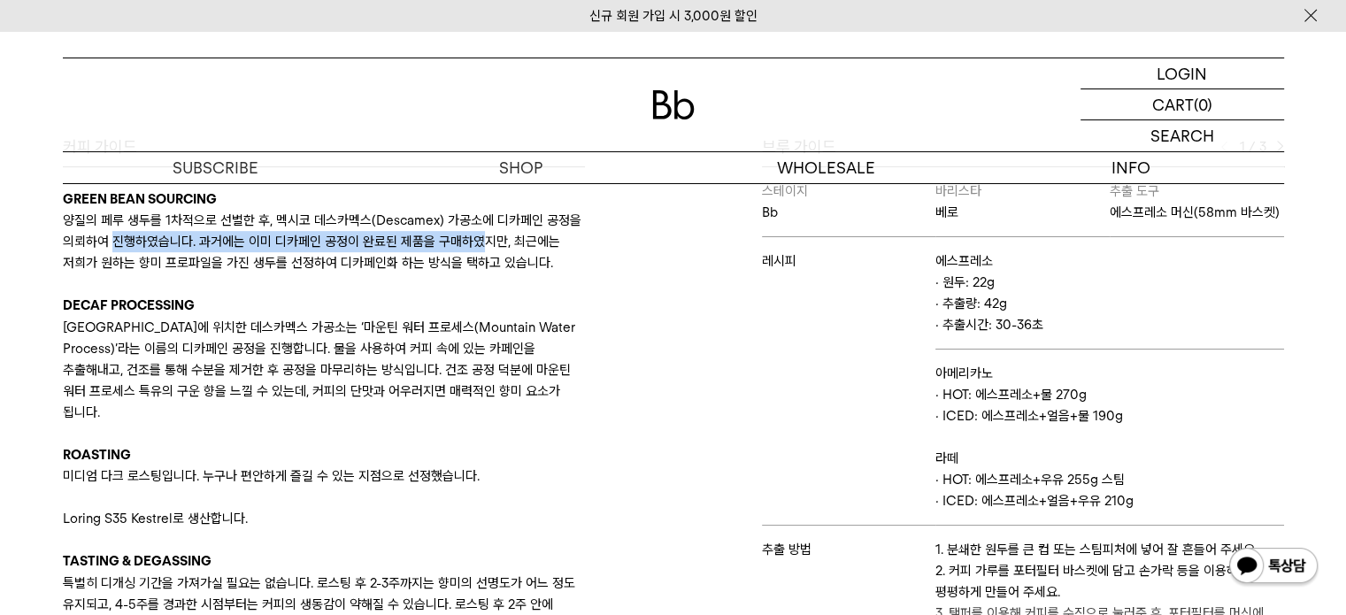
drag, startPoint x: 149, startPoint y: 243, endPoint x: 520, endPoint y: 242, distance: 371.6
click at [520, 242] on p "양질의 페루 생두를 1차적으로 선별한 후, 멕시코 데스카멕스(Descamex) 가공소에 디카페인 공정을 의뢰하여 진행하였습니다. 과거에는 이미…" at bounding box center [324, 242] width 522 height 64
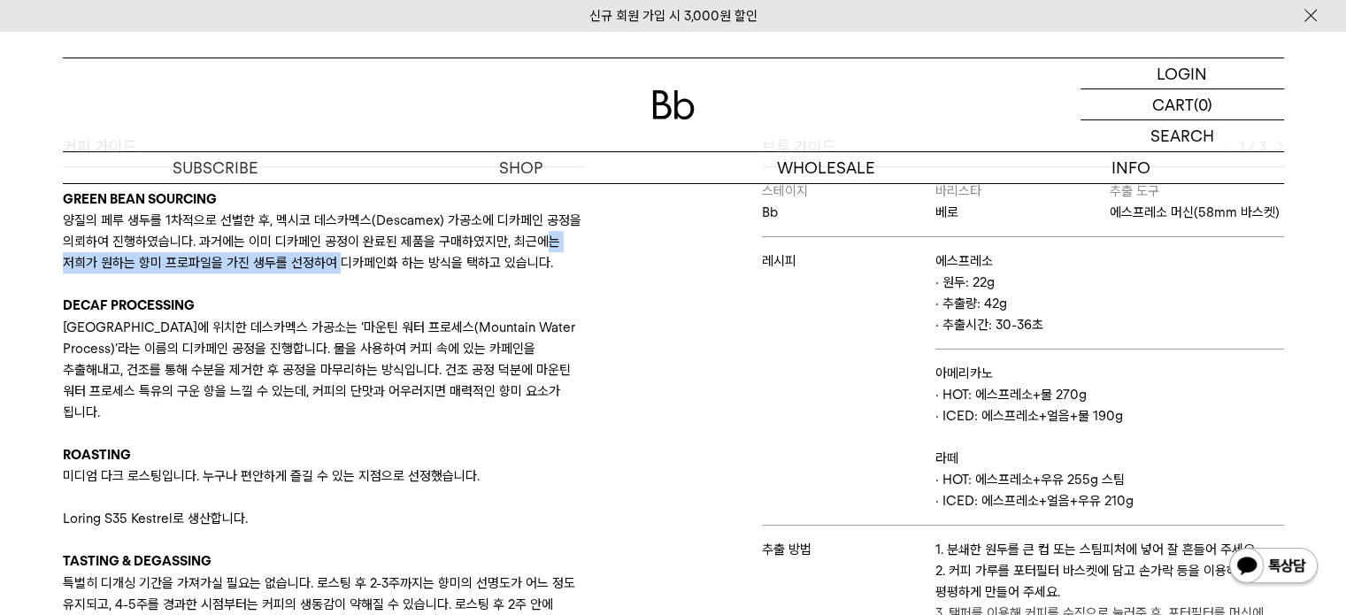
drag, startPoint x: 98, startPoint y: 261, endPoint x: 386, endPoint y: 257, distance: 287.5
click at [386, 257] on p "양질의 페루 생두를 1차적으로 선별한 후, 멕시코 데스카멕스(Descamex) 가공소에 디카페인 공정을 의뢰하여 진행하였습니다. 과거에는 이미…" at bounding box center [324, 242] width 522 height 64
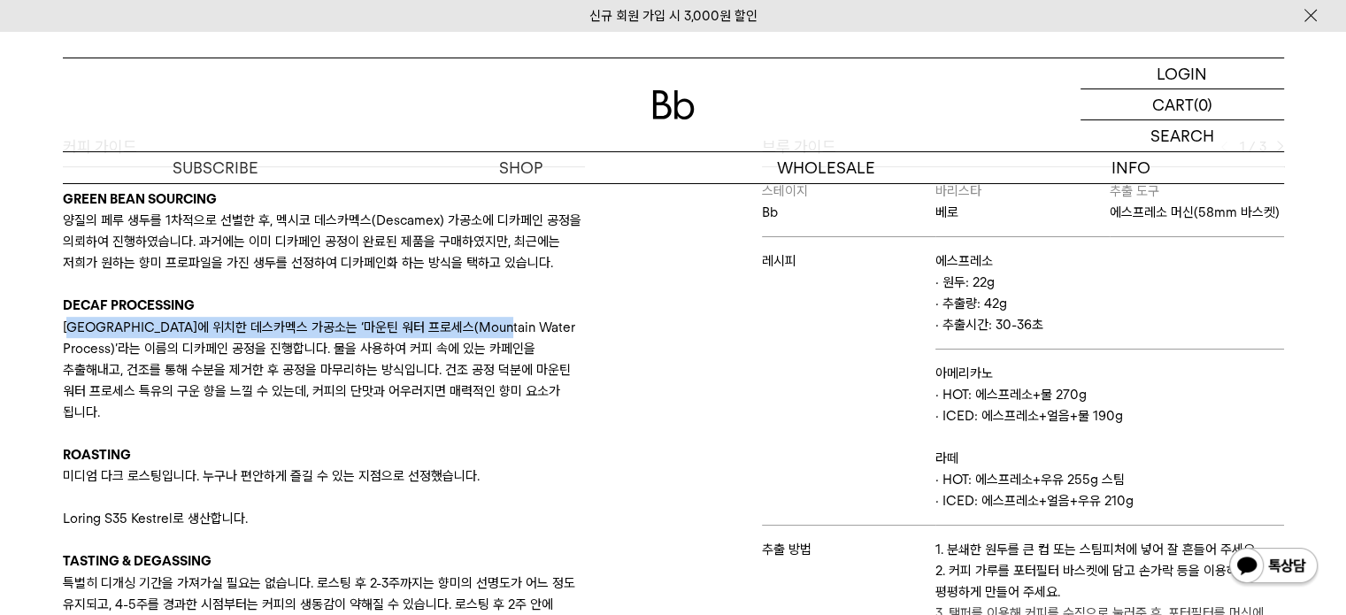
drag, startPoint x: 68, startPoint y: 353, endPoint x: 570, endPoint y: 346, distance: 501.7
click at [518, 345] on p "멕시코에 위치한 데스카멕스 가공소는 ‘마운틴 워터 프로세스(Mountain Water Process)’라는 이름의 디카페인 공정을 진행합니다.…" at bounding box center [324, 370] width 522 height 106
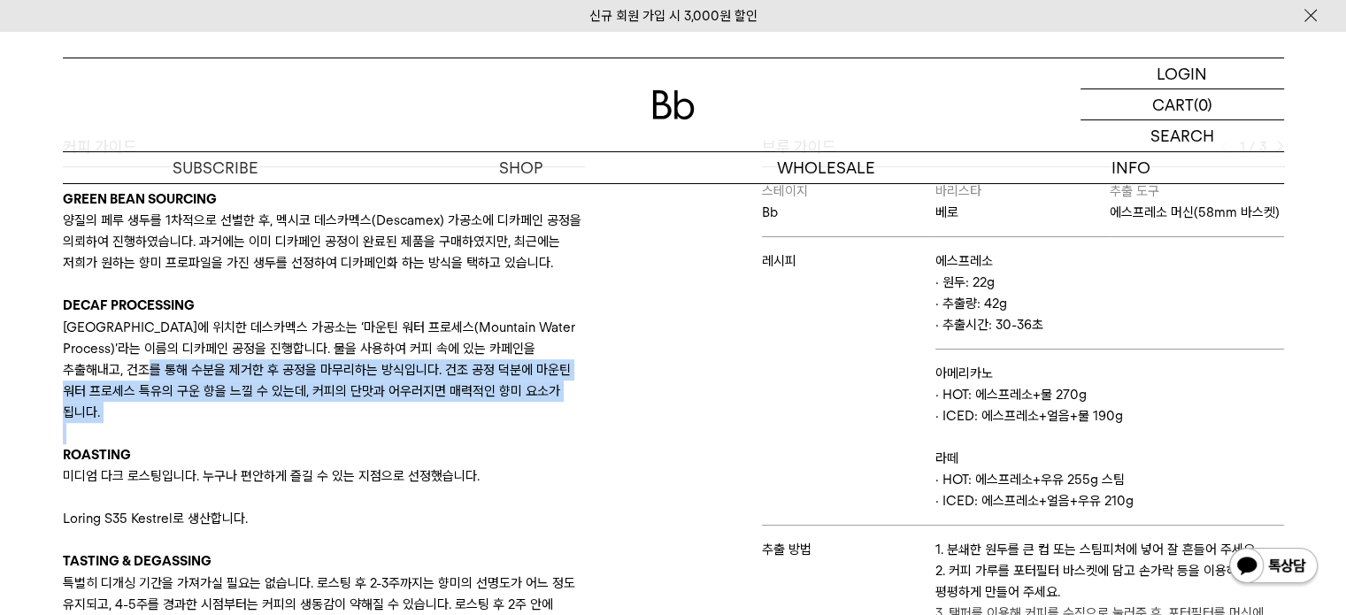
drag, startPoint x: 172, startPoint y: 385, endPoint x: 357, endPoint y: 440, distance: 192.9
click at [357, 440] on div "GREEN BEAN SOURCING 양질의 페루 생두를 1차적으로 선별한 후, 멕시코 데스카멕스(Descamex) 가공소에 디카페인 공정을 의…" at bounding box center [324, 433] width 522 height 490
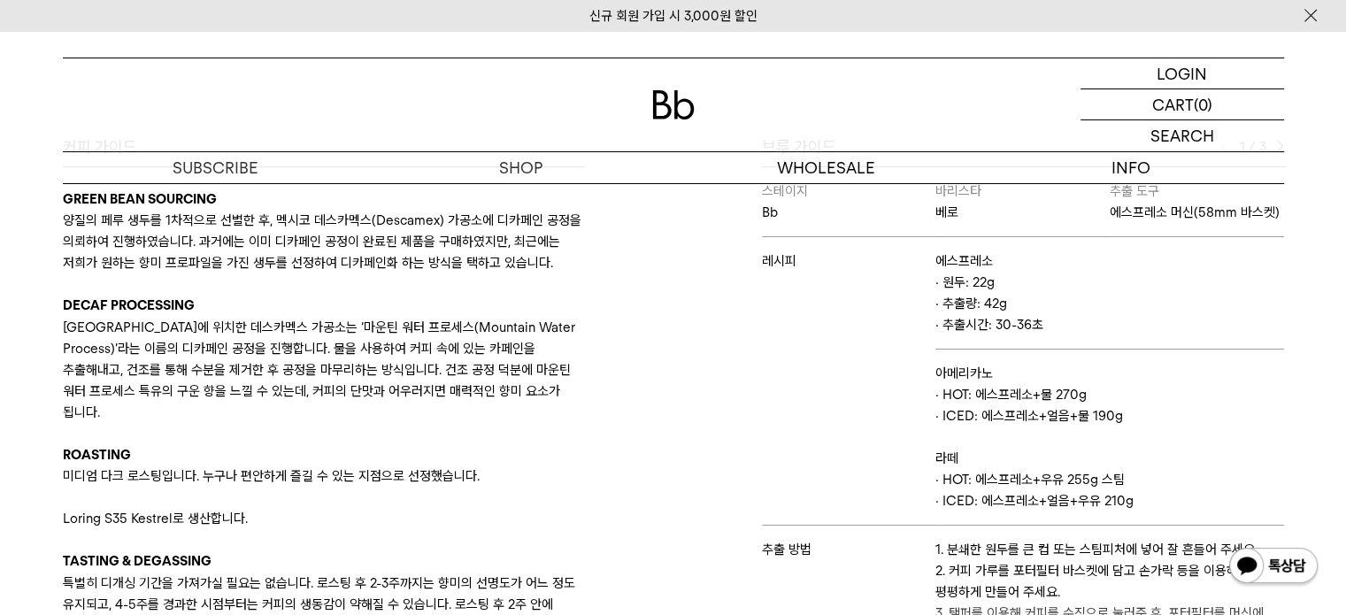
click at [317, 463] on p "ROASTING" at bounding box center [324, 454] width 522 height 21
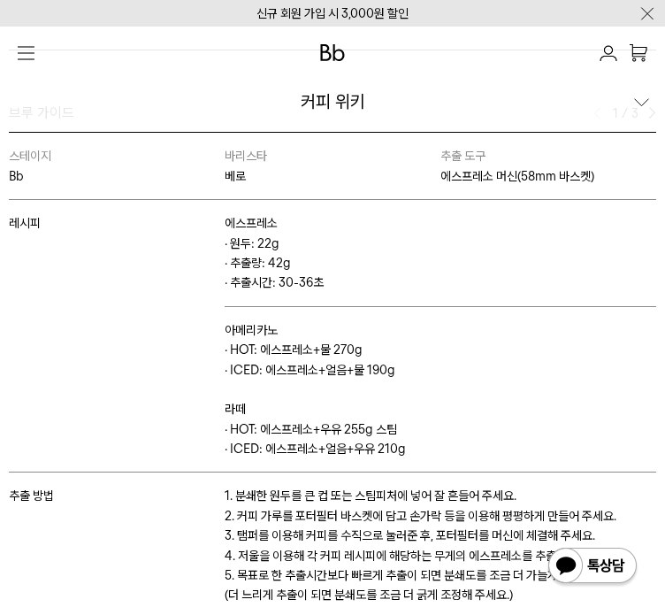
scroll to position [1504, 0]
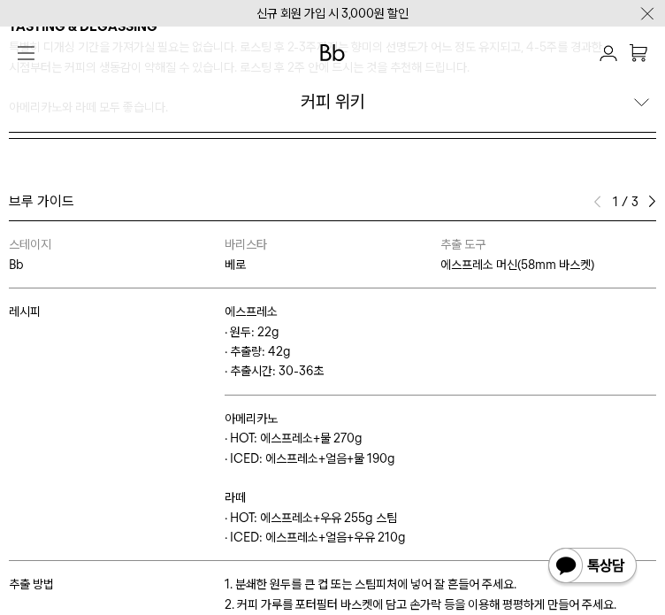
drag, startPoint x: 226, startPoint y: 345, endPoint x: 491, endPoint y: 355, distance: 265.6
drag, startPoint x: 289, startPoint y: 372, endPoint x: 536, endPoint y: 417, distance: 250.9
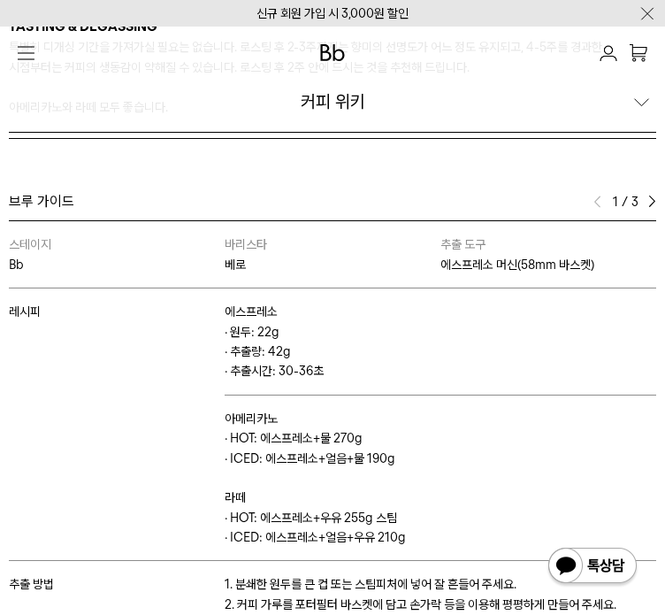
drag, startPoint x: 211, startPoint y: 373, endPoint x: 272, endPoint y: 397, distance: 65.5
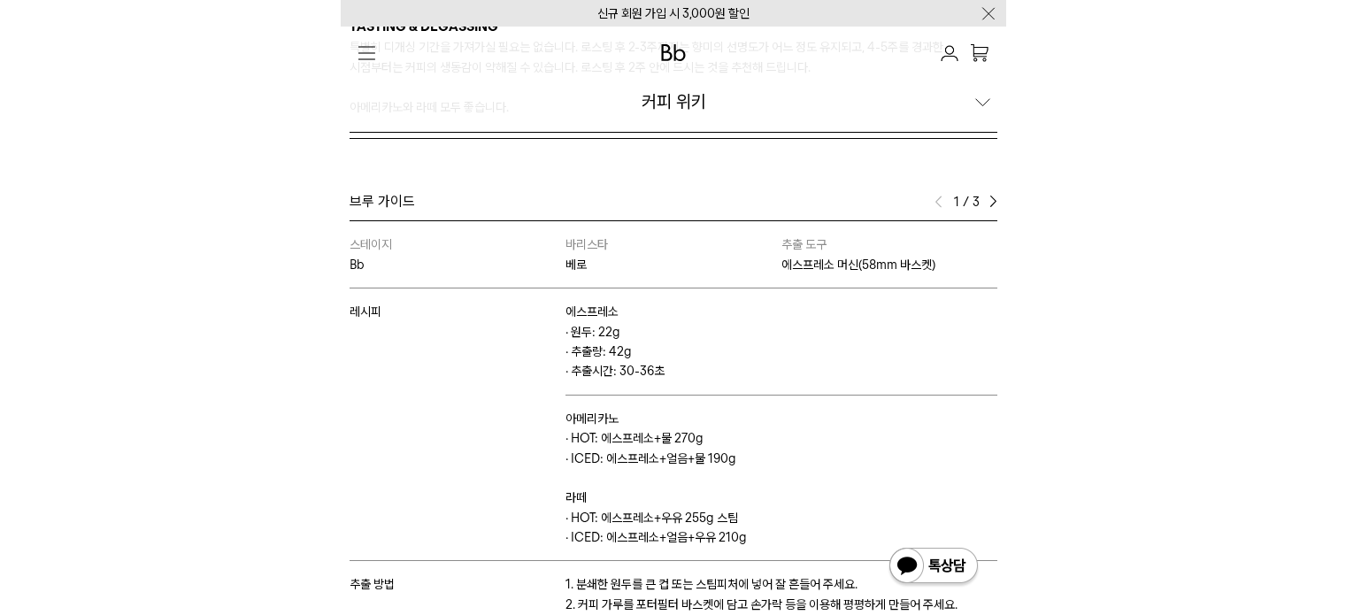
scroll to position [1484, 0]
